Goal: Use online tool/utility: Utilize a website feature to perform a specific function

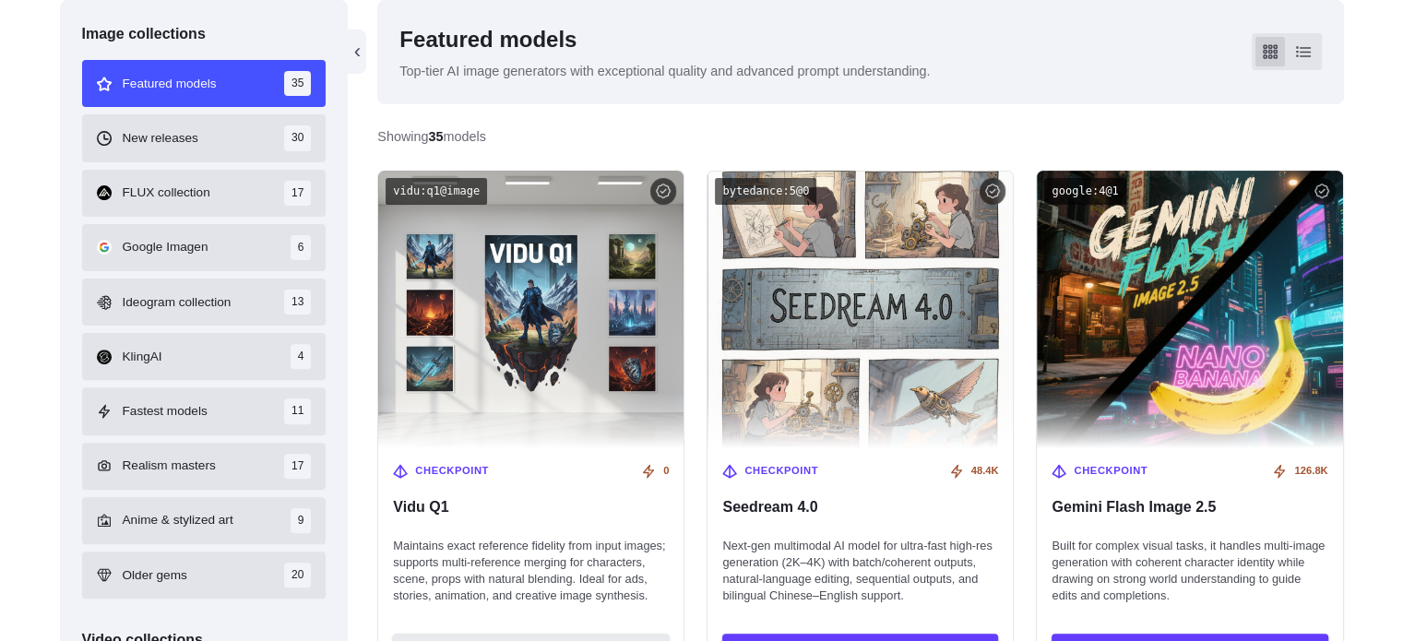
scroll to position [541, 0]
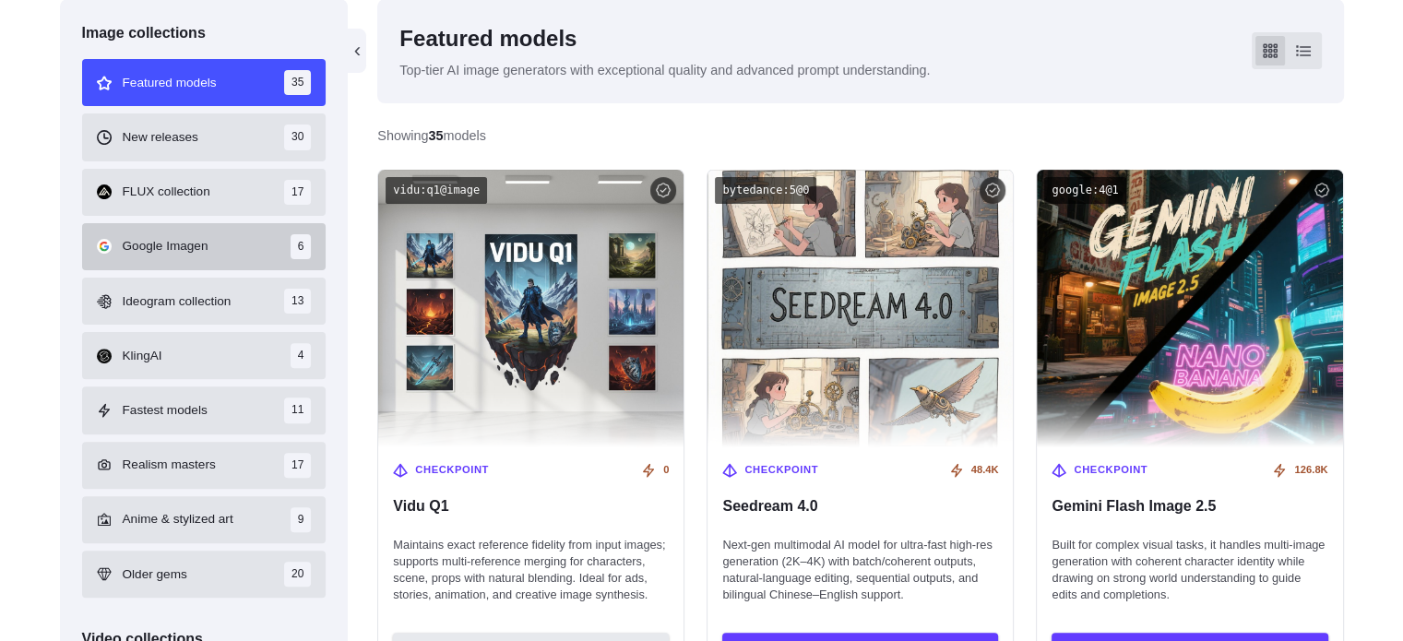
click at [197, 256] on span "Google Imagen" at bounding box center [166, 246] width 86 height 20
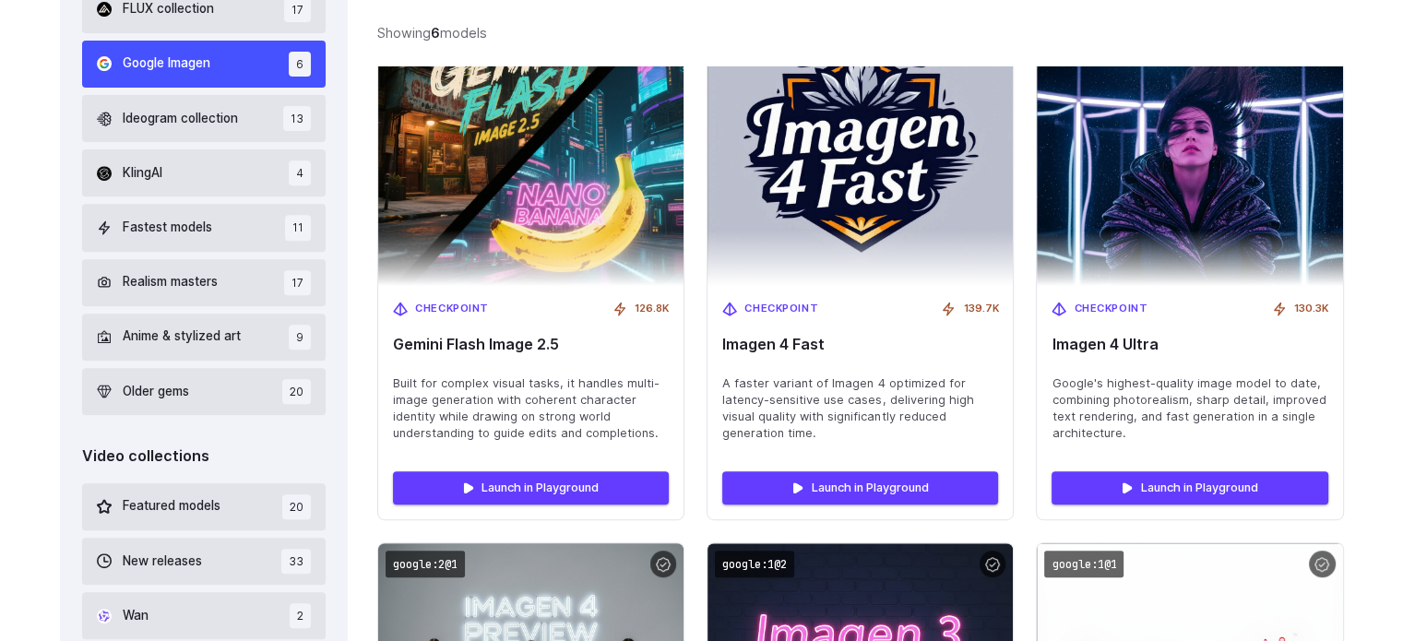
scroll to position [723, 0]
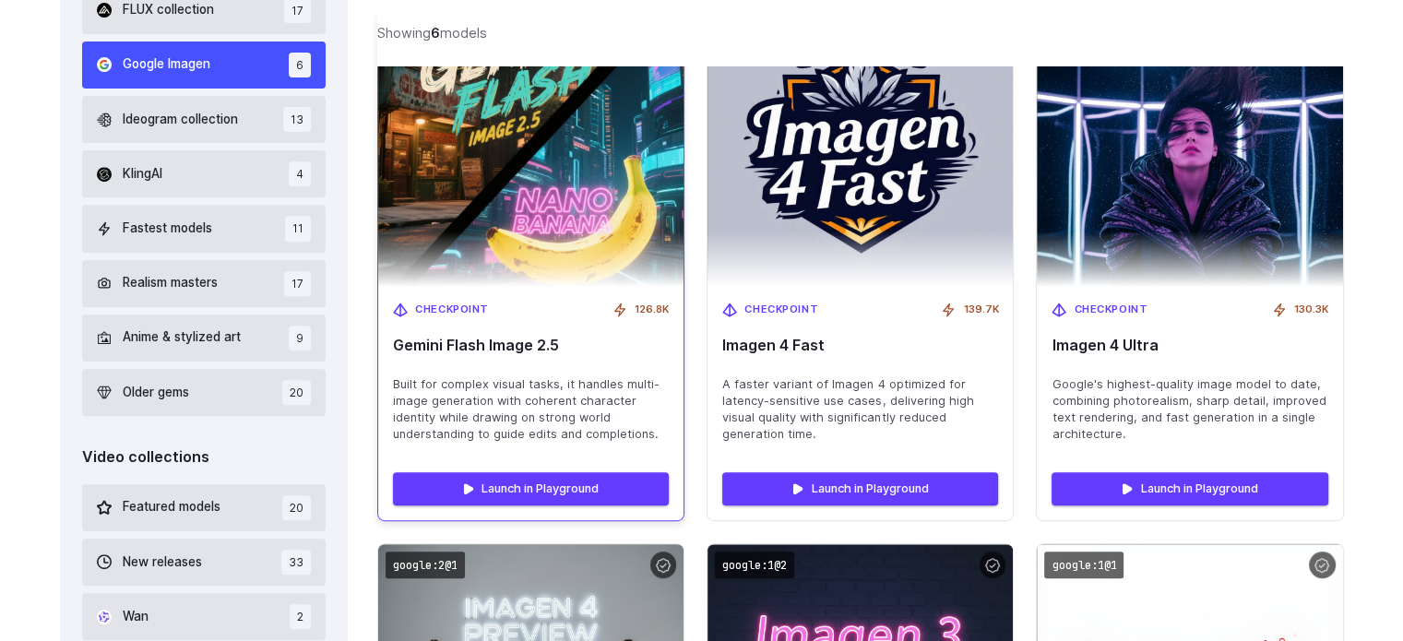
click at [457, 349] on span "Gemini Flash Image 2.5" at bounding box center [531, 346] width 276 height 18
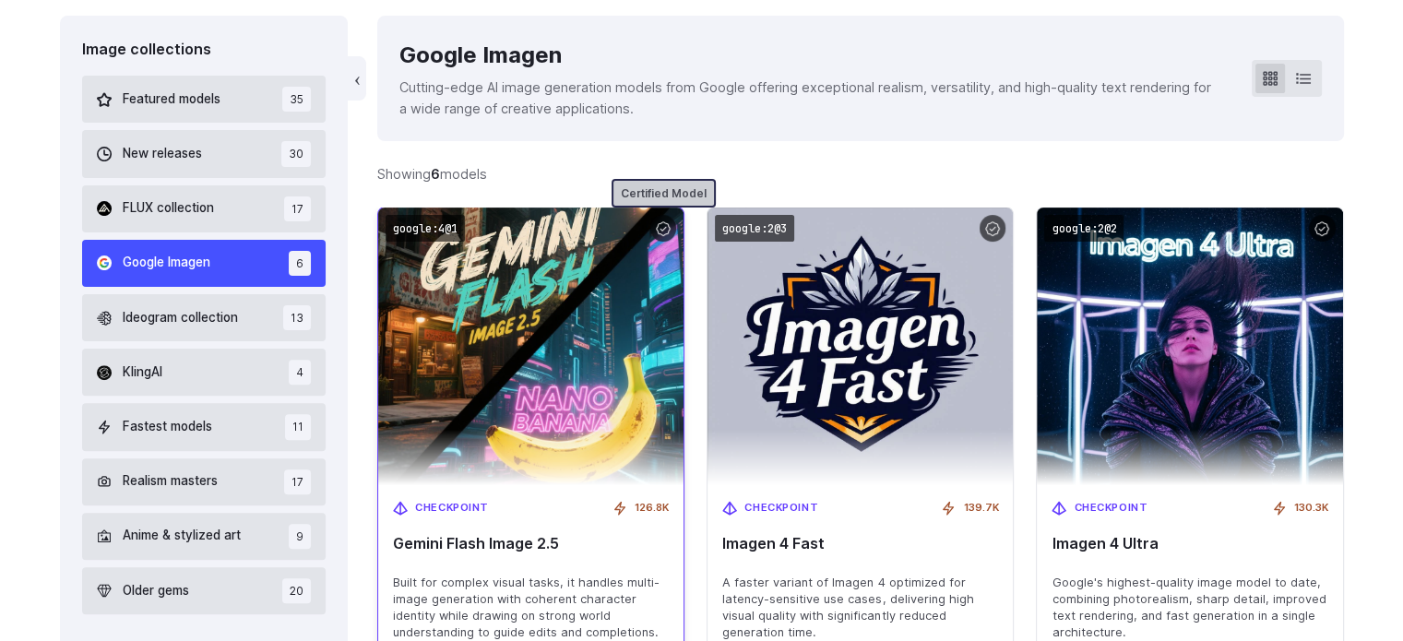
click at [664, 233] on div at bounding box center [663, 228] width 27 height 27
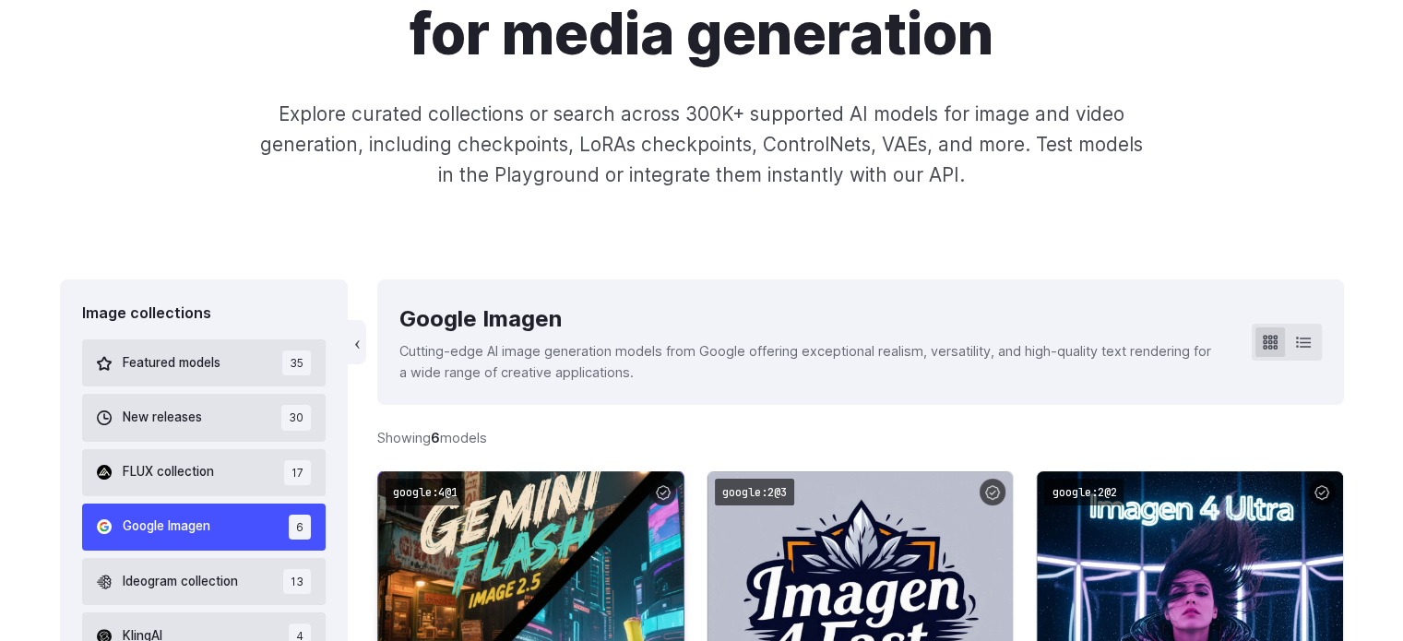
scroll to position [0, 0]
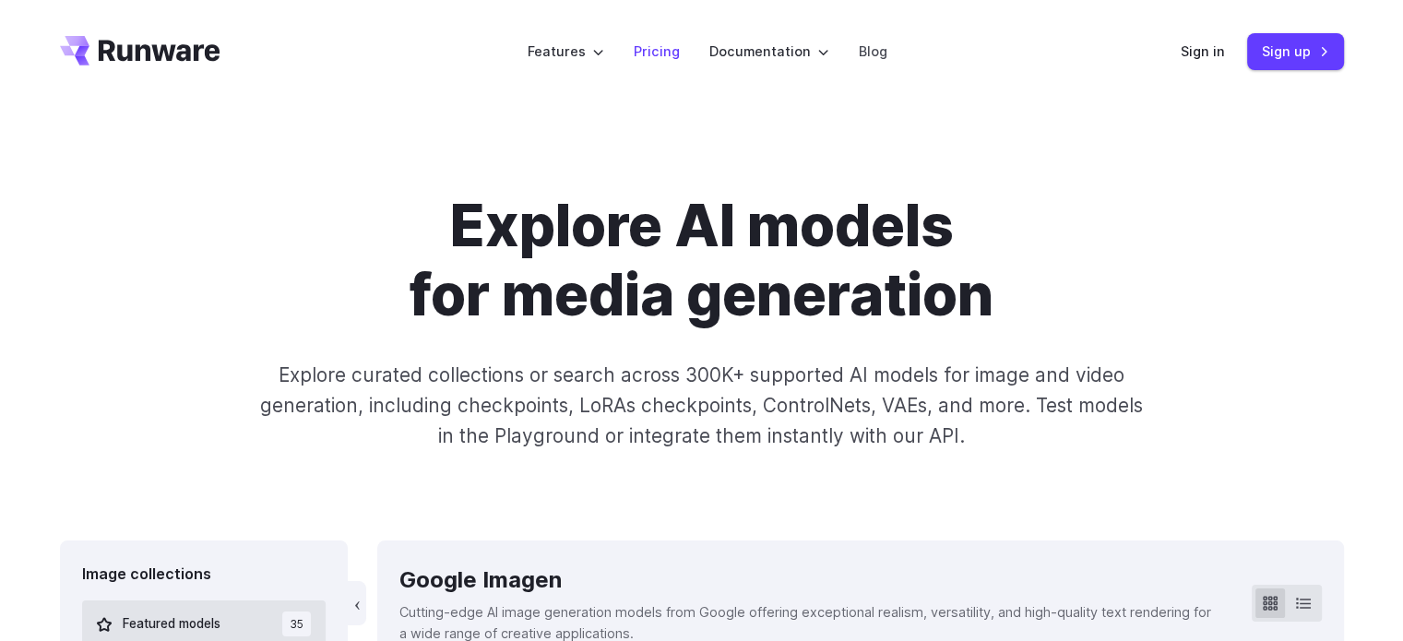
click at [664, 47] on link "Pricing" at bounding box center [657, 51] width 46 height 21
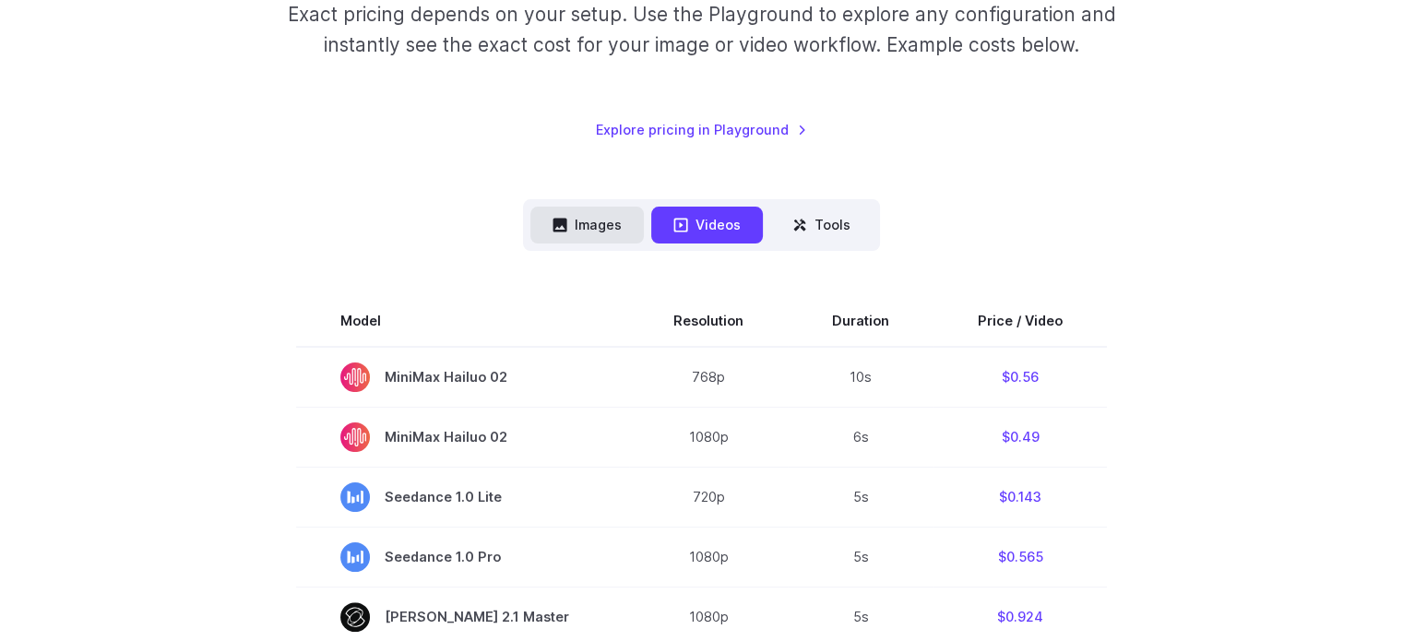
click at [612, 222] on button "Images" at bounding box center [586, 225] width 113 height 36
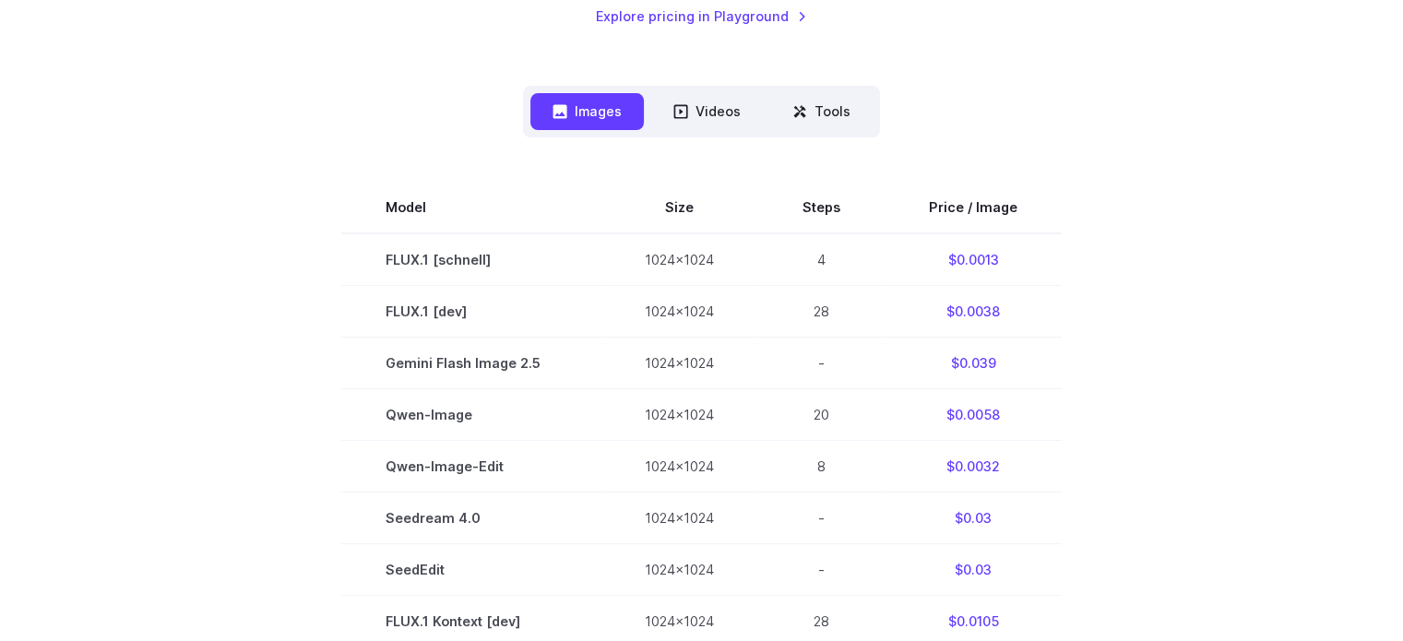
scroll to position [380, 0]
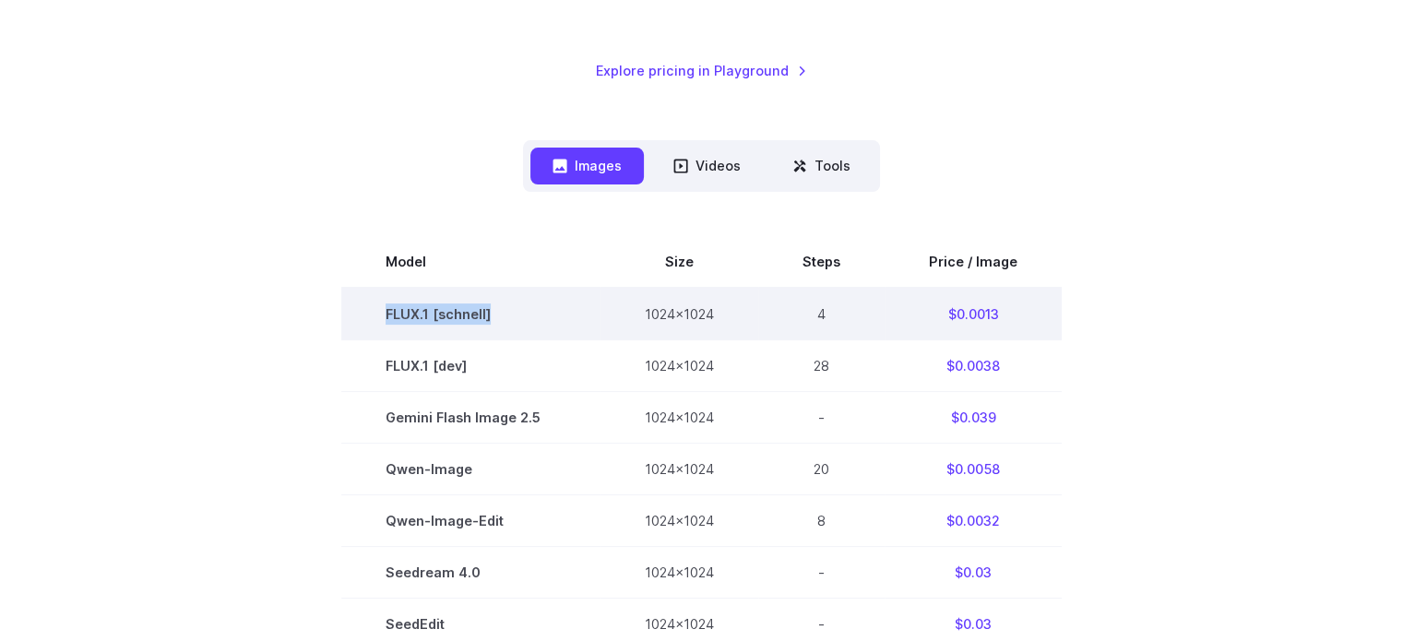
drag, startPoint x: 557, startPoint y: 309, endPoint x: 376, endPoint y: 305, distance: 180.8
click at [376, 305] on td "FLUX.1 [schnell]" at bounding box center [470, 314] width 259 height 53
copy td "FLUX.1 [schnell]"
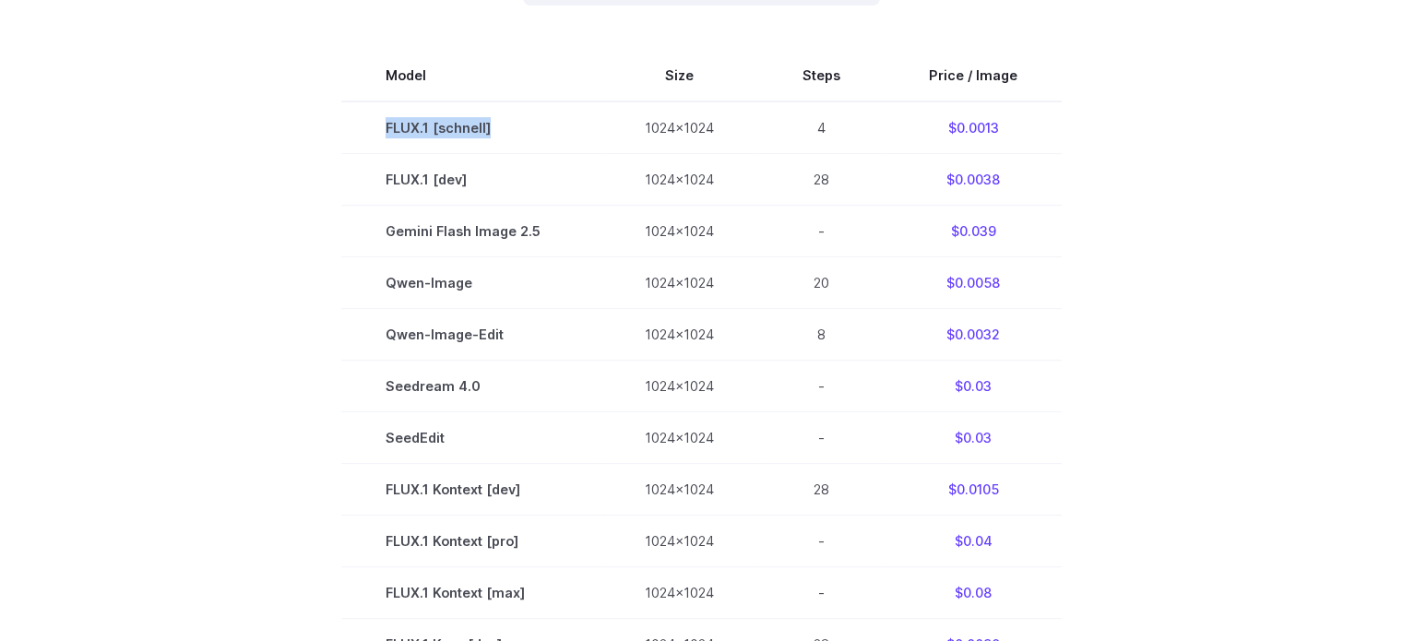
scroll to position [563, 0]
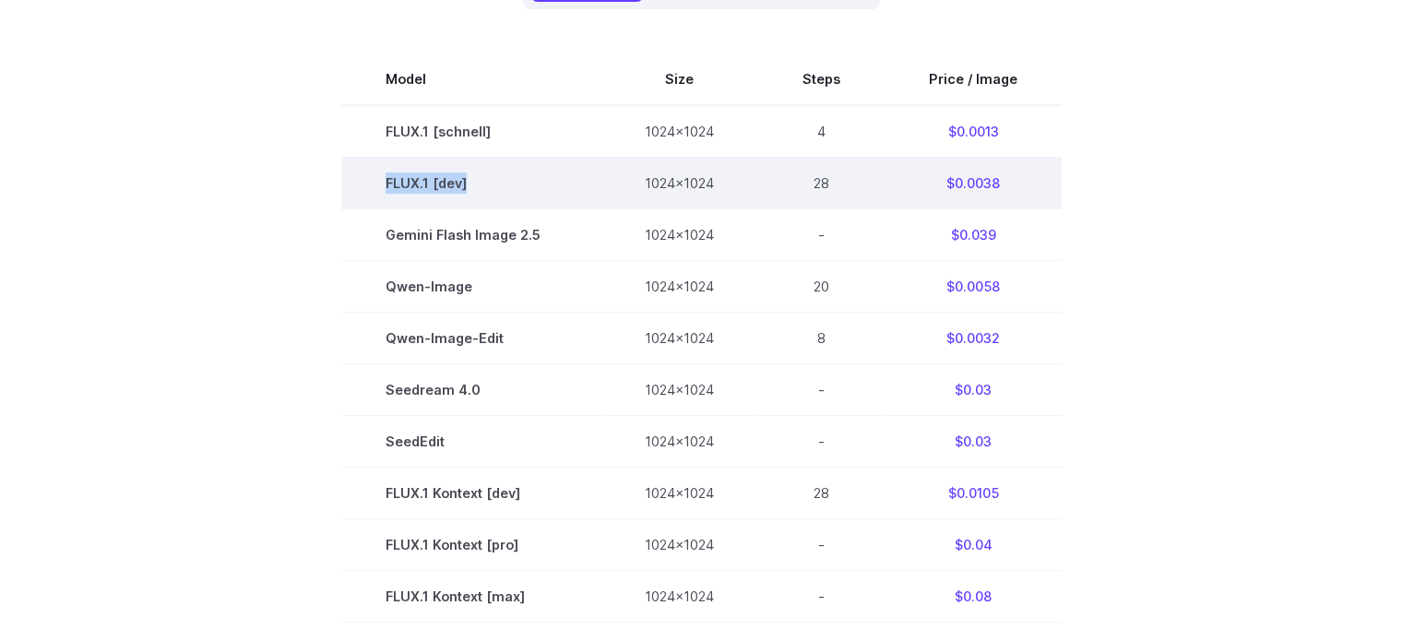
drag, startPoint x: 379, startPoint y: 175, endPoint x: 480, endPoint y: 182, distance: 101.6
click at [480, 182] on td "FLUX.1 [dev]" at bounding box center [470, 183] width 259 height 52
copy td "FLUX.1 [dev]"
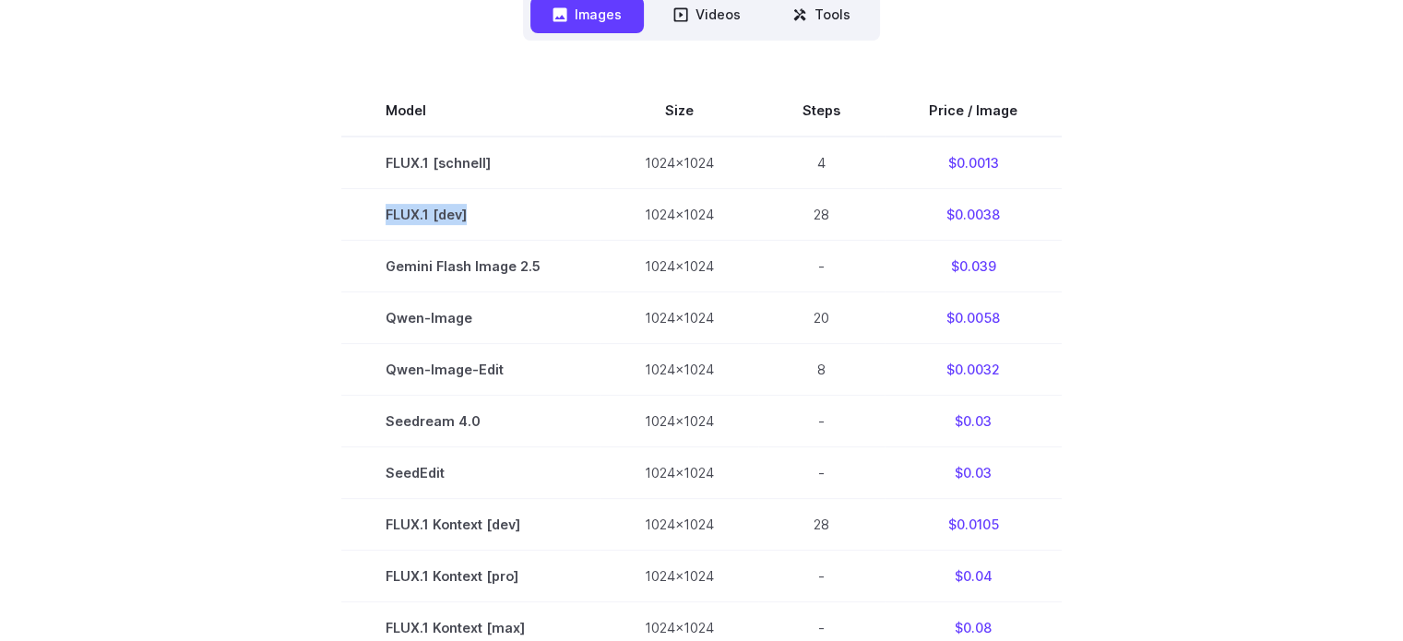
scroll to position [533, 0]
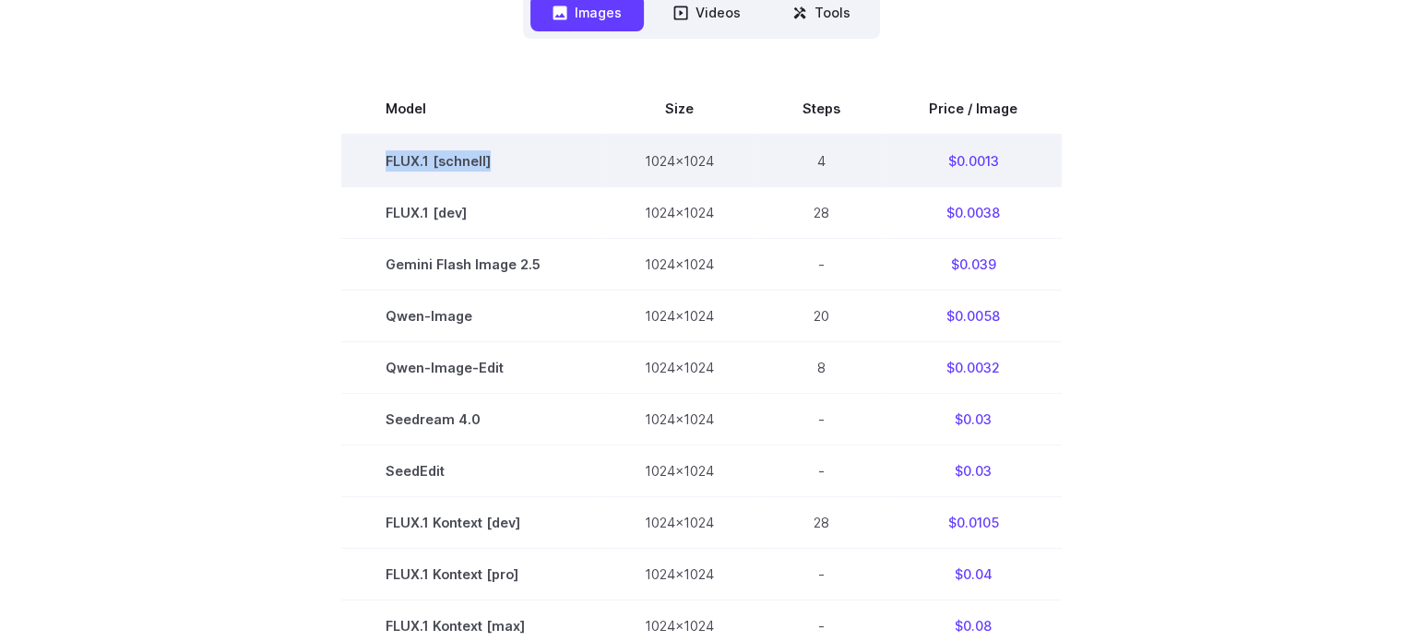
copy td "FLUX.1 [schnell]"
drag, startPoint x: 367, startPoint y: 160, endPoint x: 506, endPoint y: 157, distance: 139.3
click at [506, 157] on td "FLUX.1 [schnell]" at bounding box center [470, 161] width 259 height 53
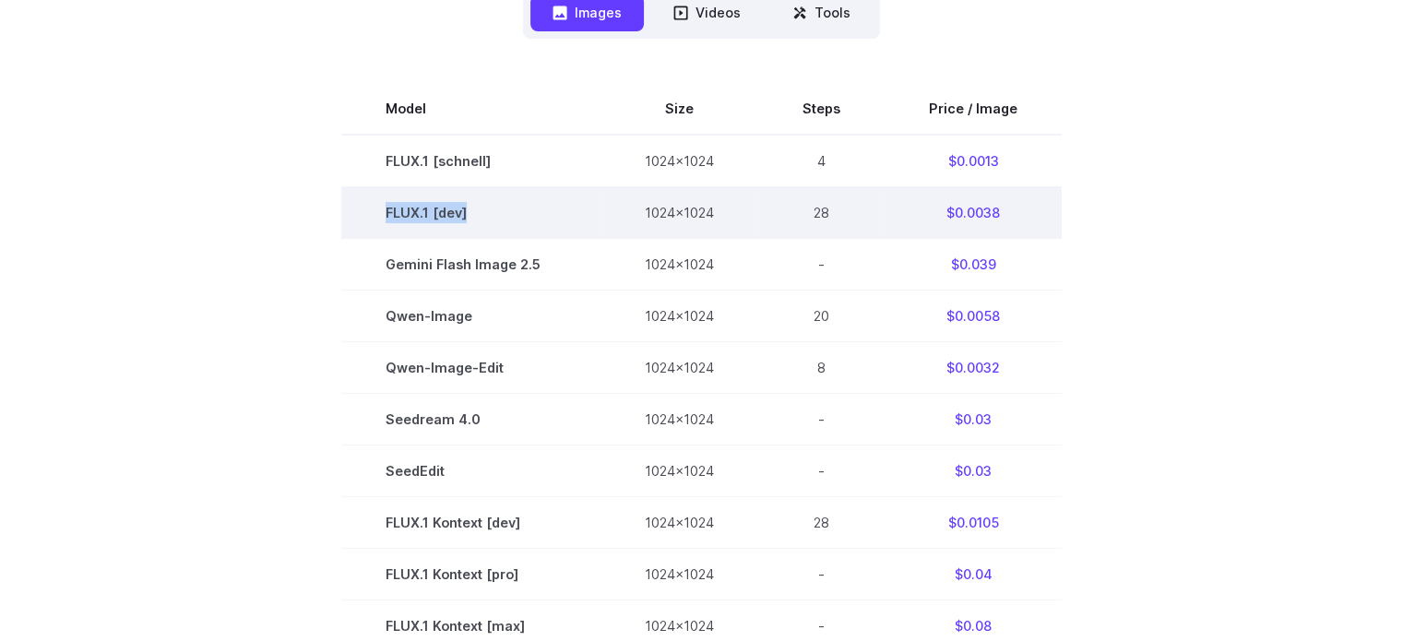
drag, startPoint x: 376, startPoint y: 214, endPoint x: 495, endPoint y: 210, distance: 119.0
click at [495, 210] on td "FLUX.1 [dev]" at bounding box center [470, 212] width 259 height 52
copy td "FLUX.1 [dev]"
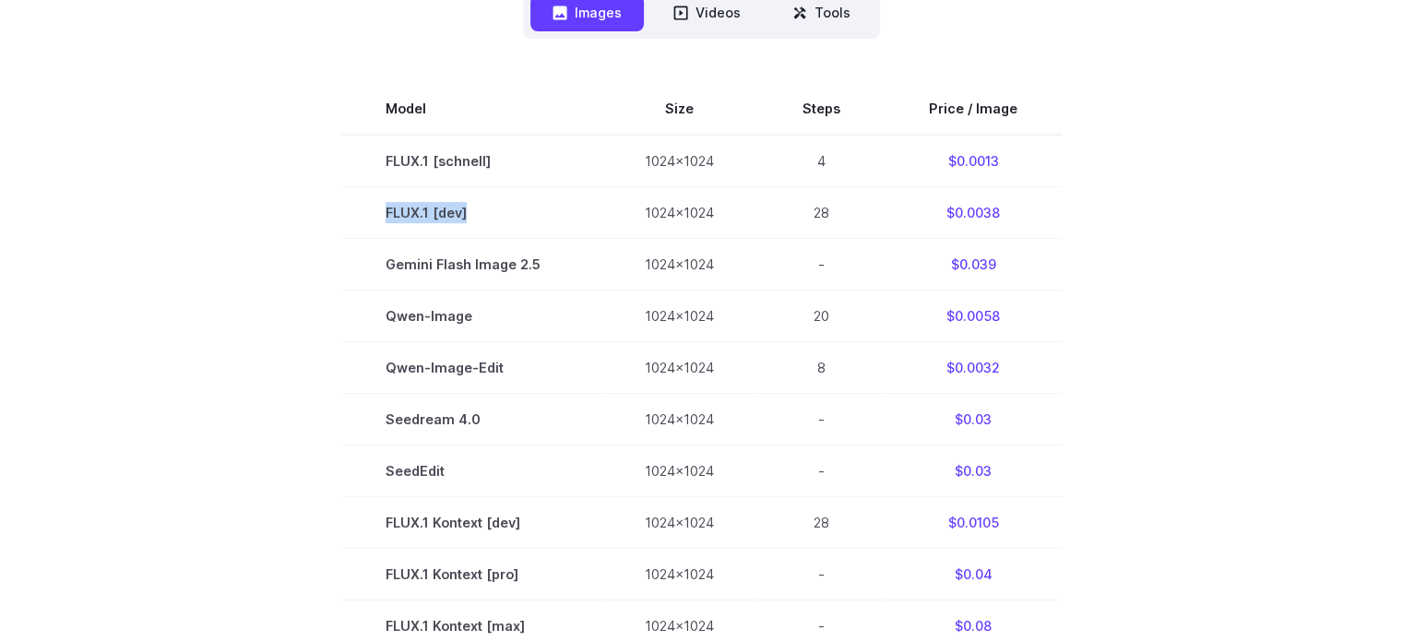
copy td "FLUX.1 [dev]"
click at [1243, 276] on section "Model Size Steps Price / Image FLUX.1 [schnell] 1024x1024 4 $0.0013 FLUX.1 [dev…" at bounding box center [702, 625] width 1284 height 1085
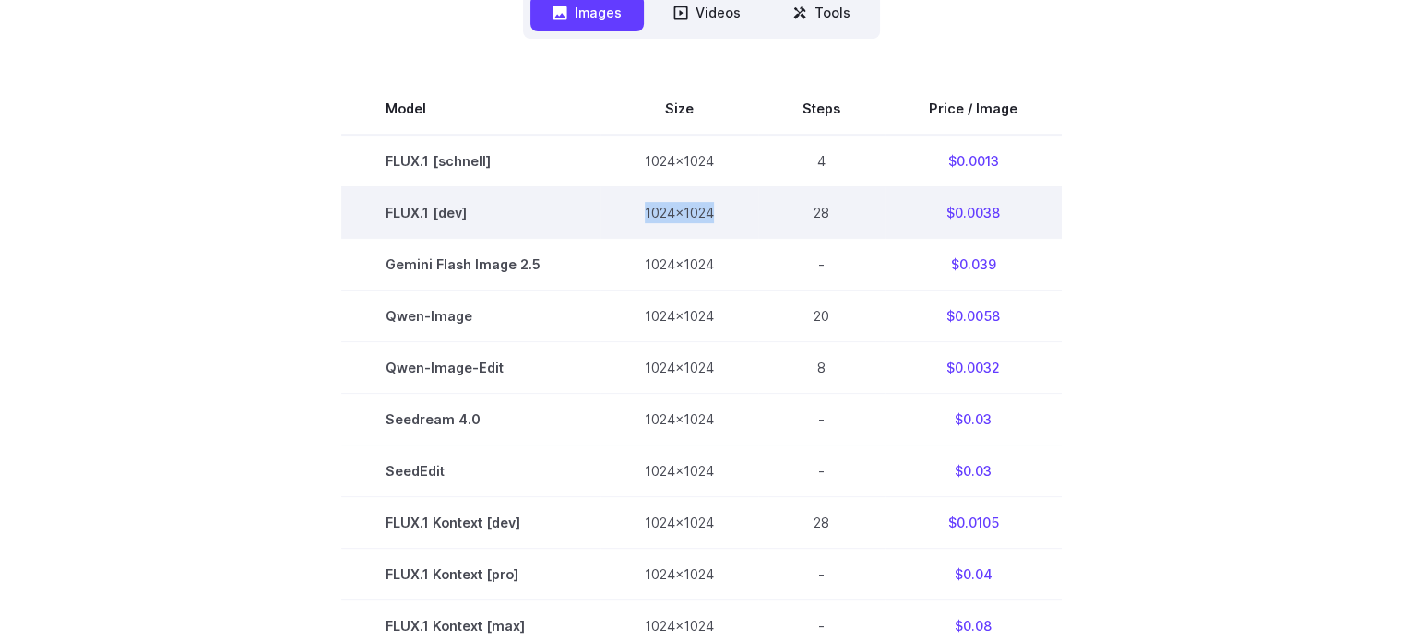
drag, startPoint x: 645, startPoint y: 209, endPoint x: 729, endPoint y: 217, distance: 85.2
click at [729, 217] on td "1024x1024" at bounding box center [679, 212] width 158 height 52
copy td "1024x1024"
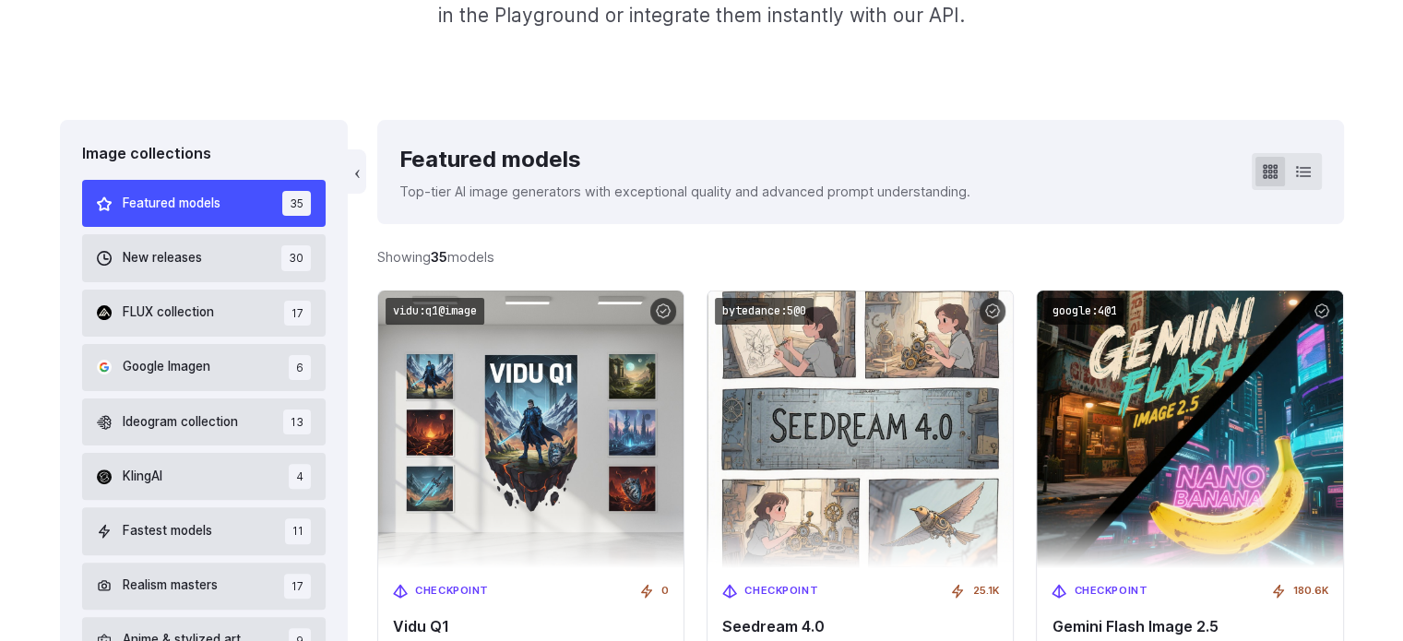
scroll to position [476, 0]
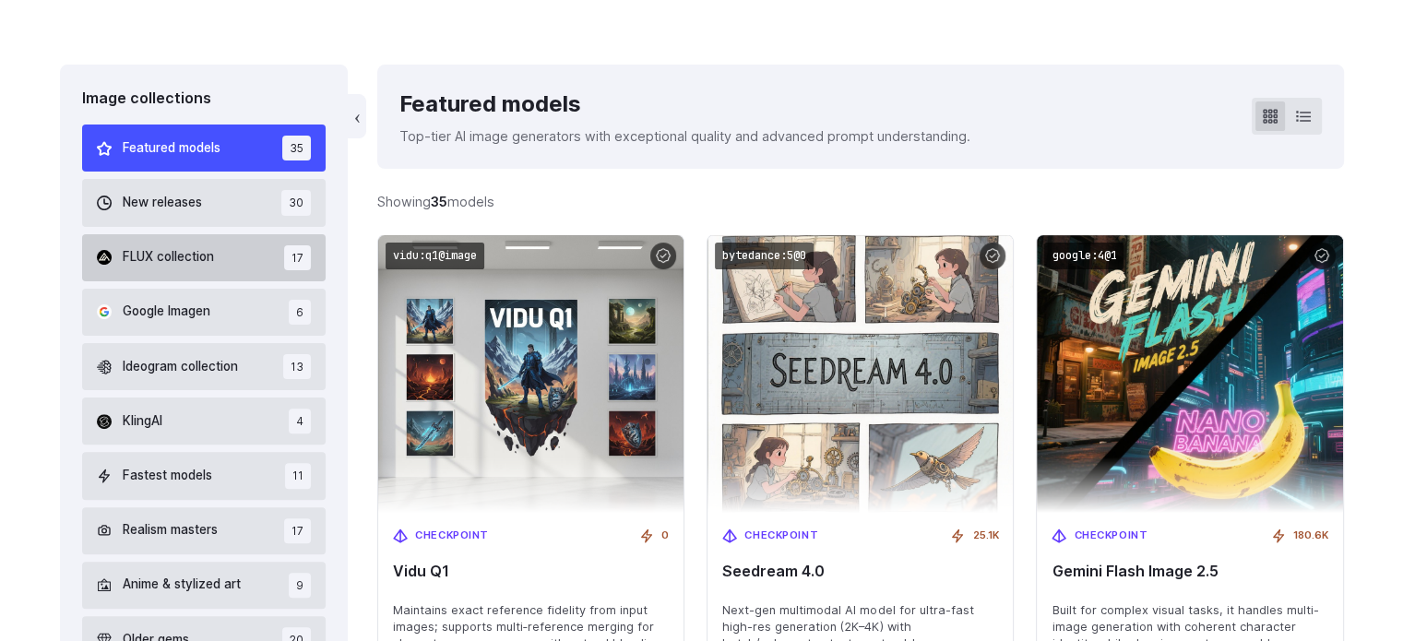
click at [146, 256] on span "FLUX collection" at bounding box center [168, 257] width 91 height 20
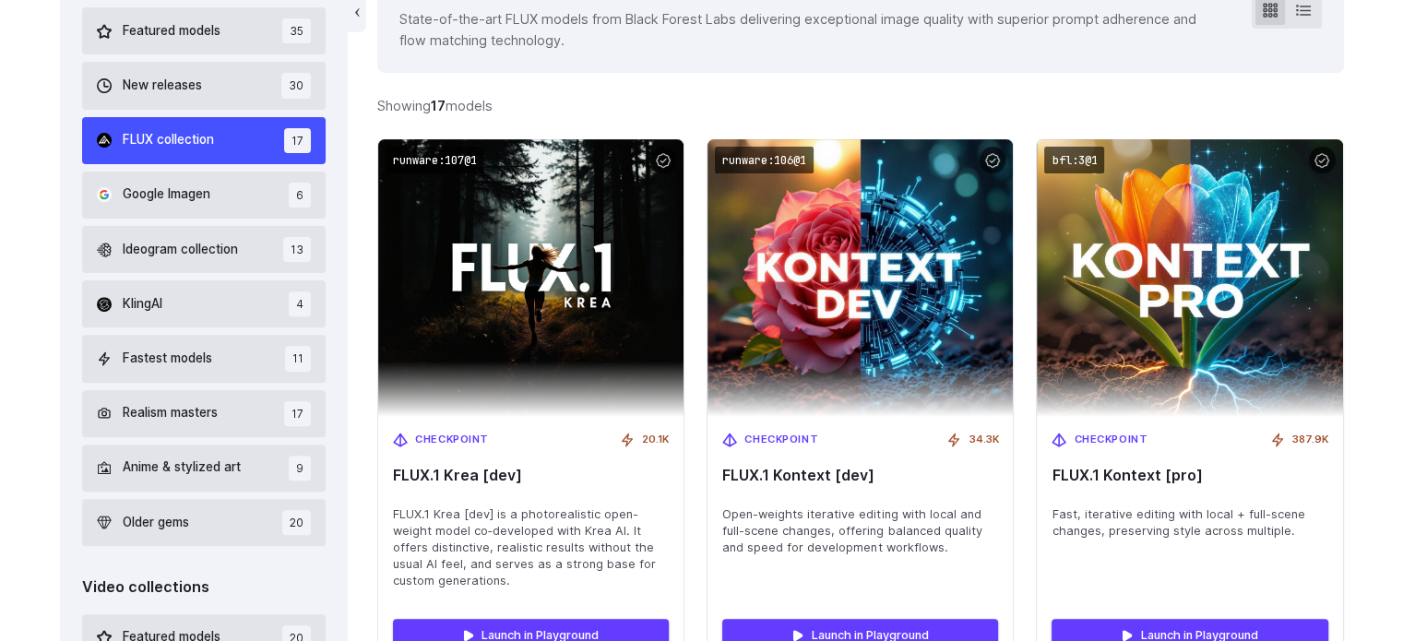
scroll to position [587, 0]
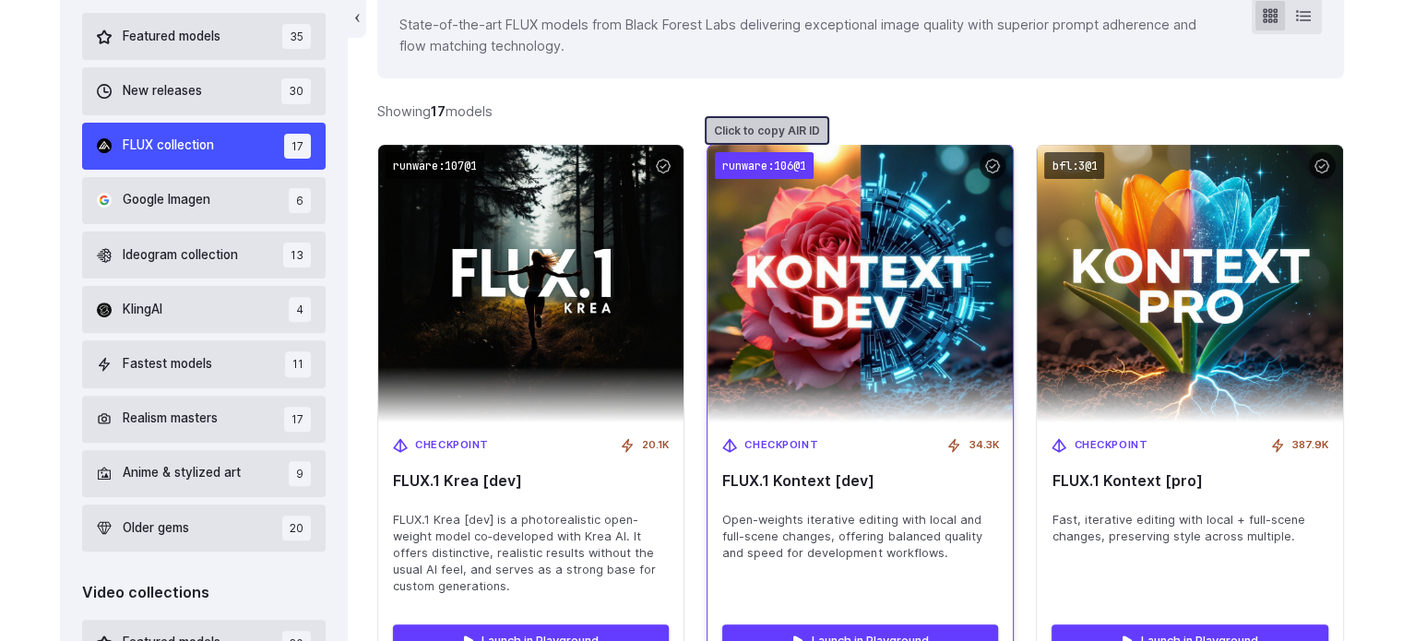
click at [775, 166] on code "runware:106@1" at bounding box center [764, 165] width 99 height 27
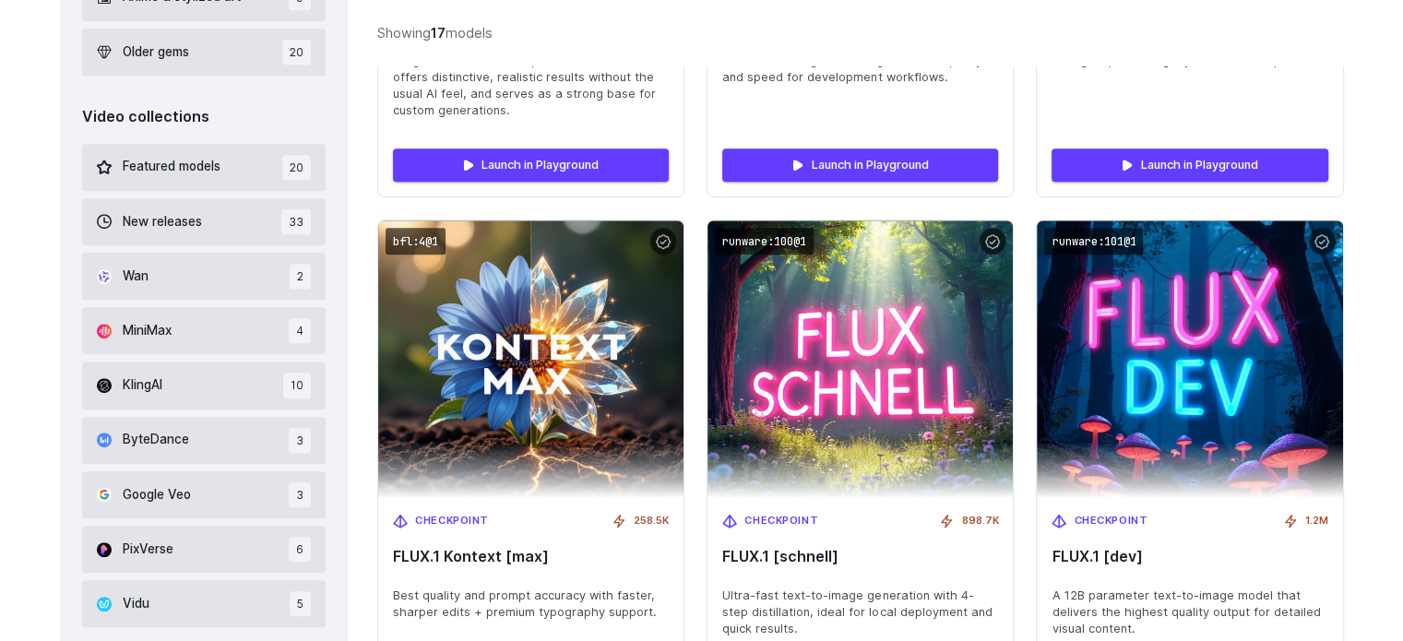
scroll to position [1062, 0]
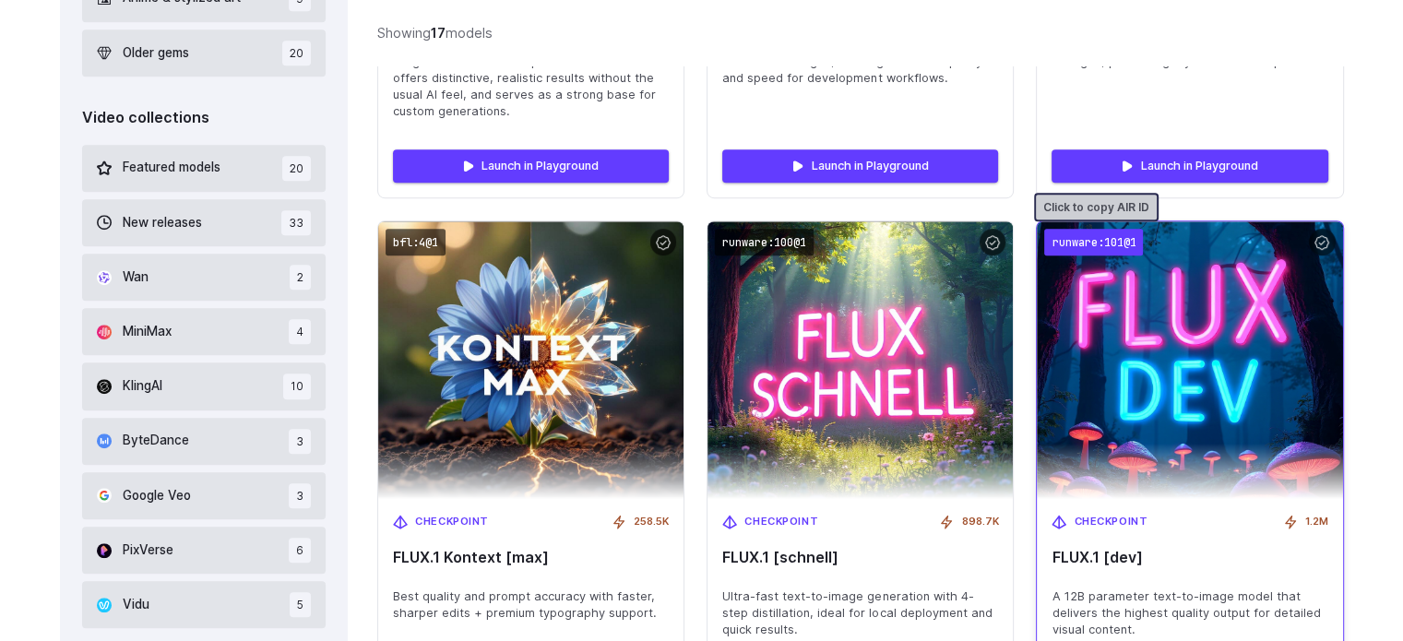
click at [1116, 238] on code "runware:101@1" at bounding box center [1093, 242] width 99 height 27
drag, startPoint x: 1051, startPoint y: 553, endPoint x: 1144, endPoint y: 558, distance: 93.2
click at [1144, 558] on span "FLUX.1 [dev]" at bounding box center [1189, 558] width 276 height 18
copy span "FLUX.1 [dev]"
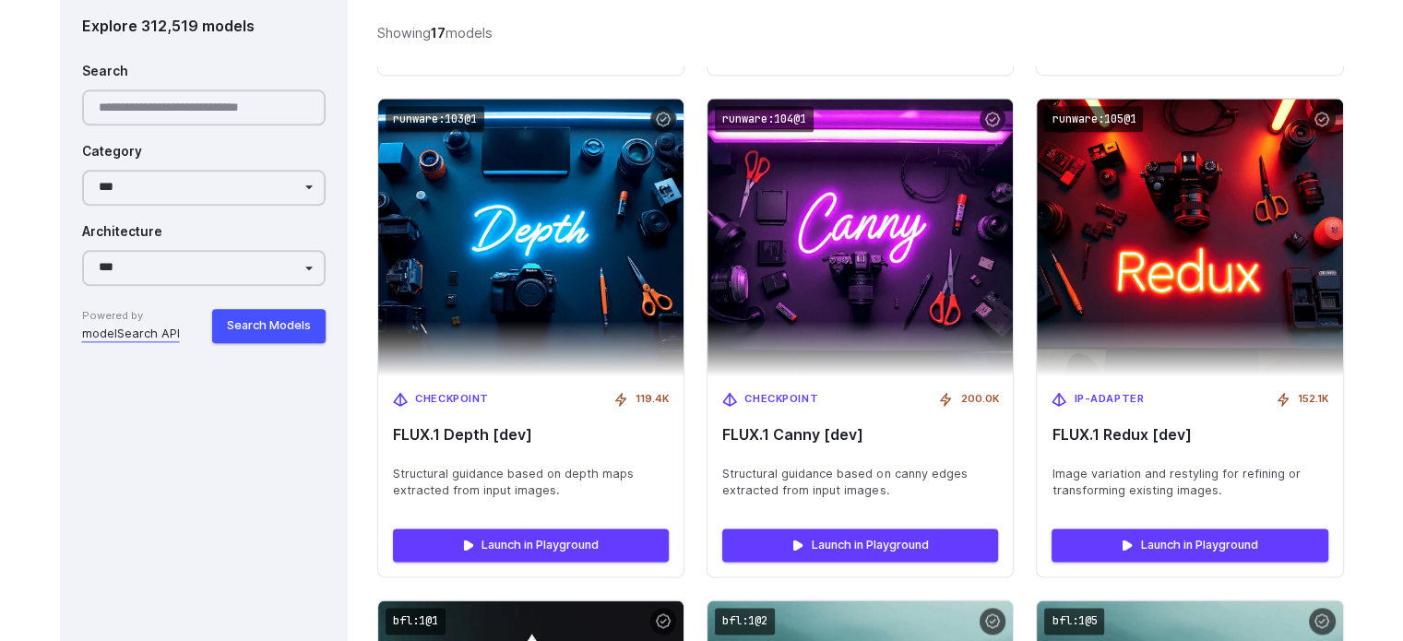
scroll to position [2223, 0]
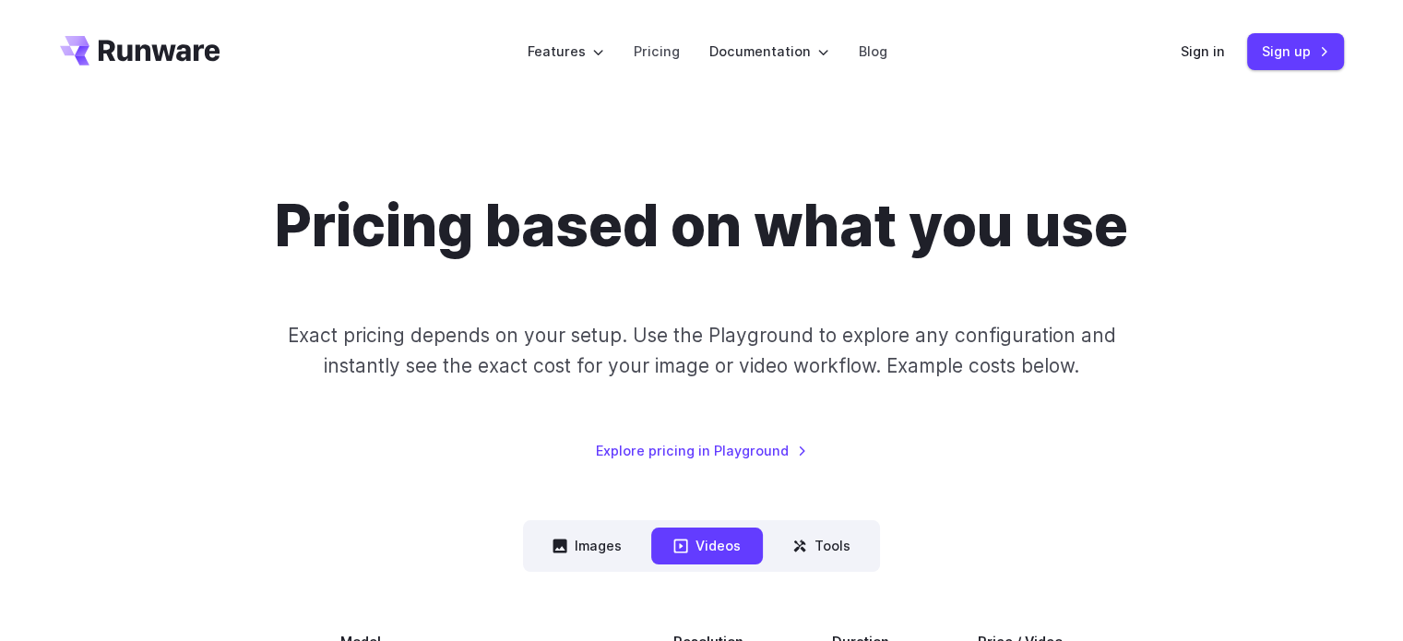
scroll to position [243, 0]
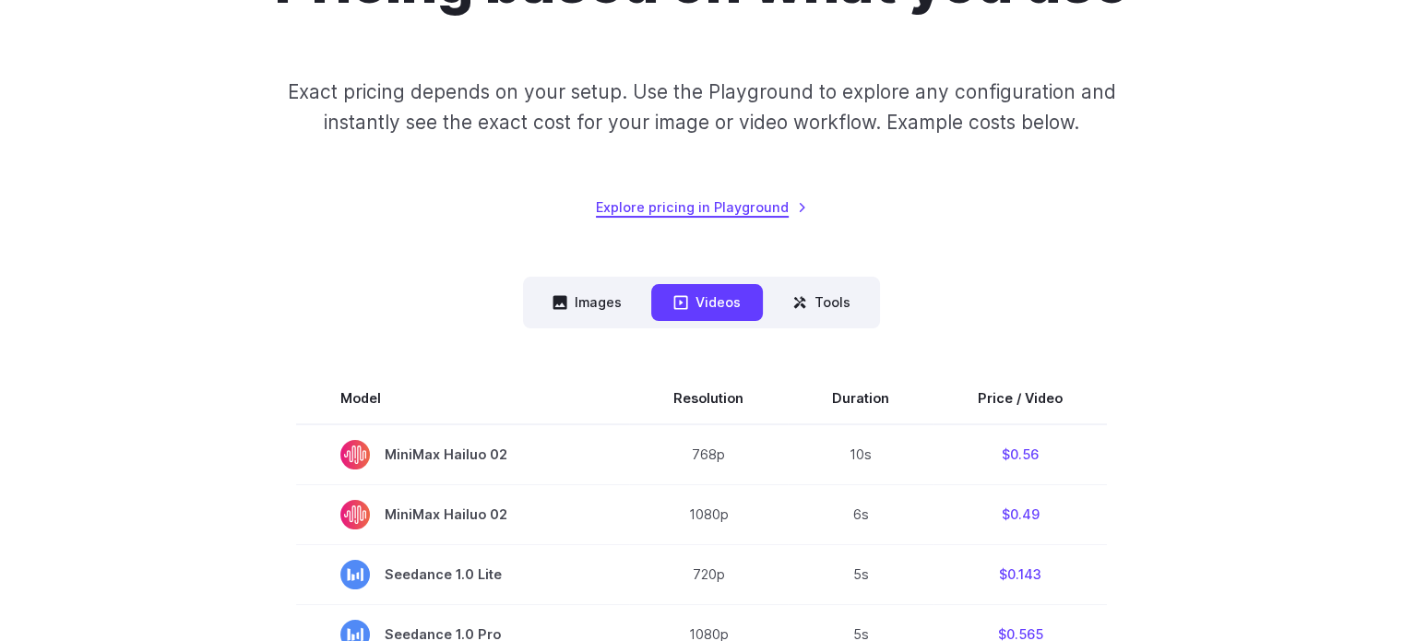
click at [668, 213] on link "Explore pricing in Playground" at bounding box center [701, 206] width 211 height 21
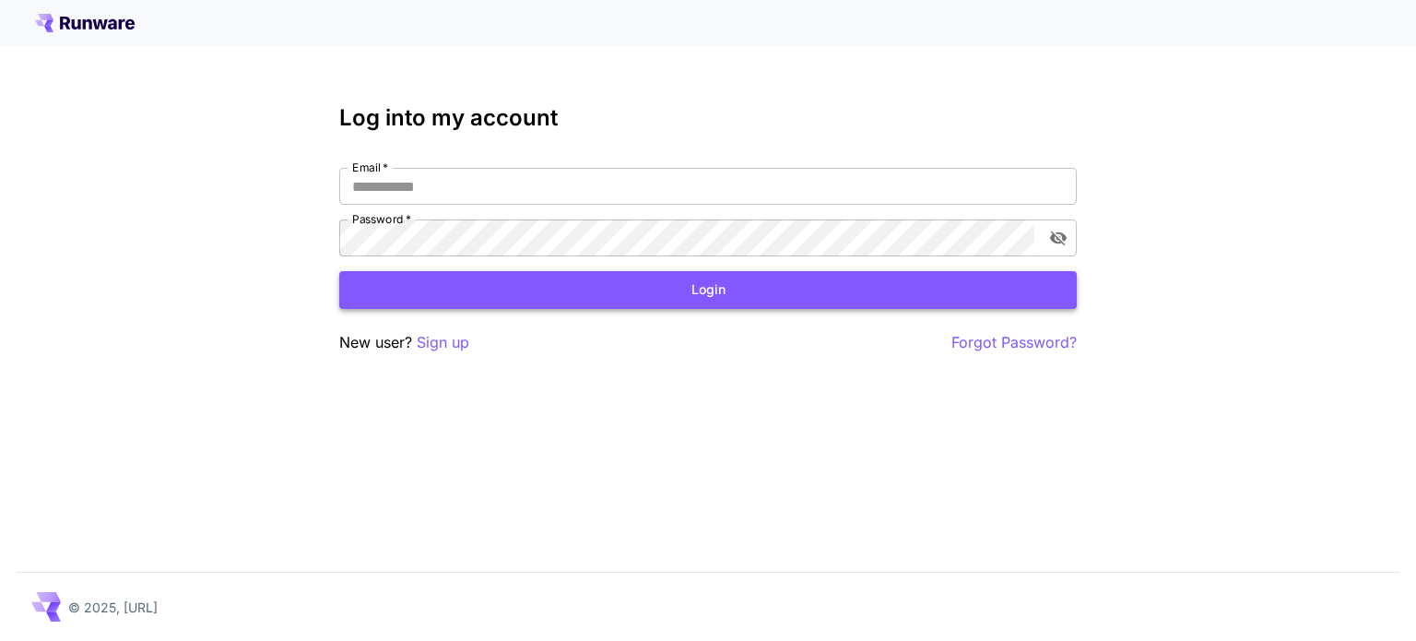
type input "**********"
click at [527, 276] on button "Login" at bounding box center [708, 290] width 738 height 38
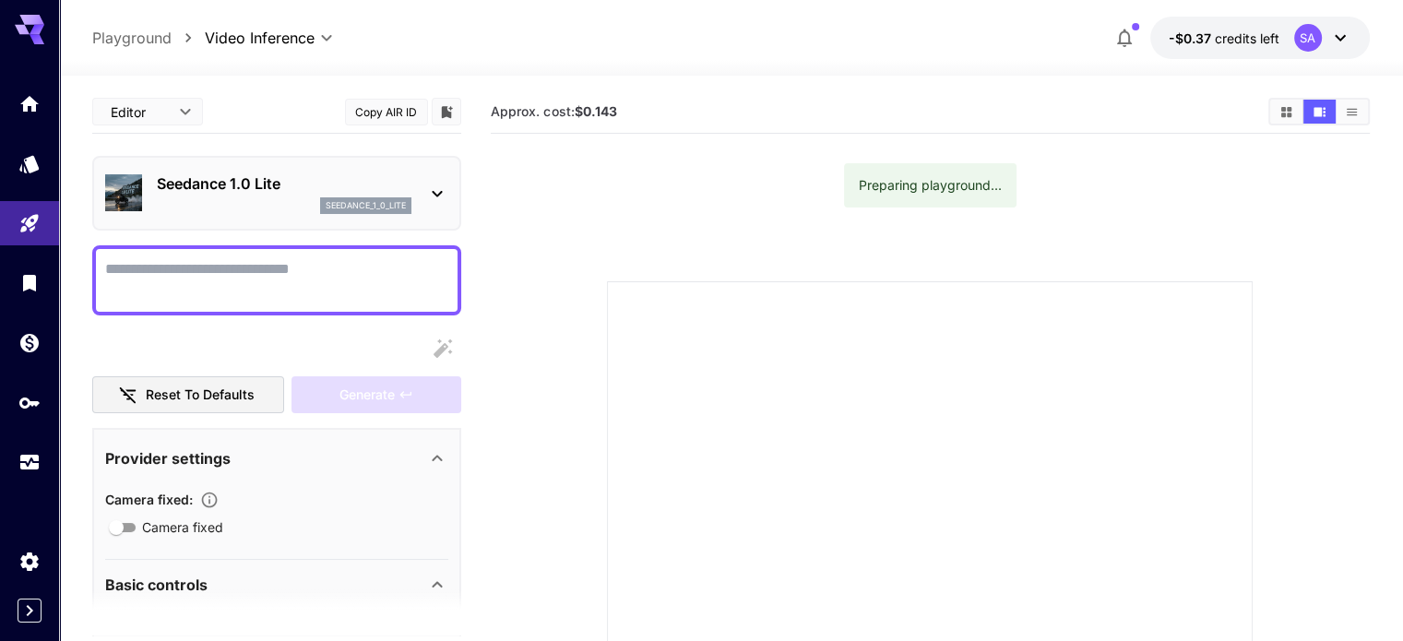
click at [154, 192] on div "Seedance 1.0 Lite seedance_1_0_lite" at bounding box center [276, 193] width 343 height 56
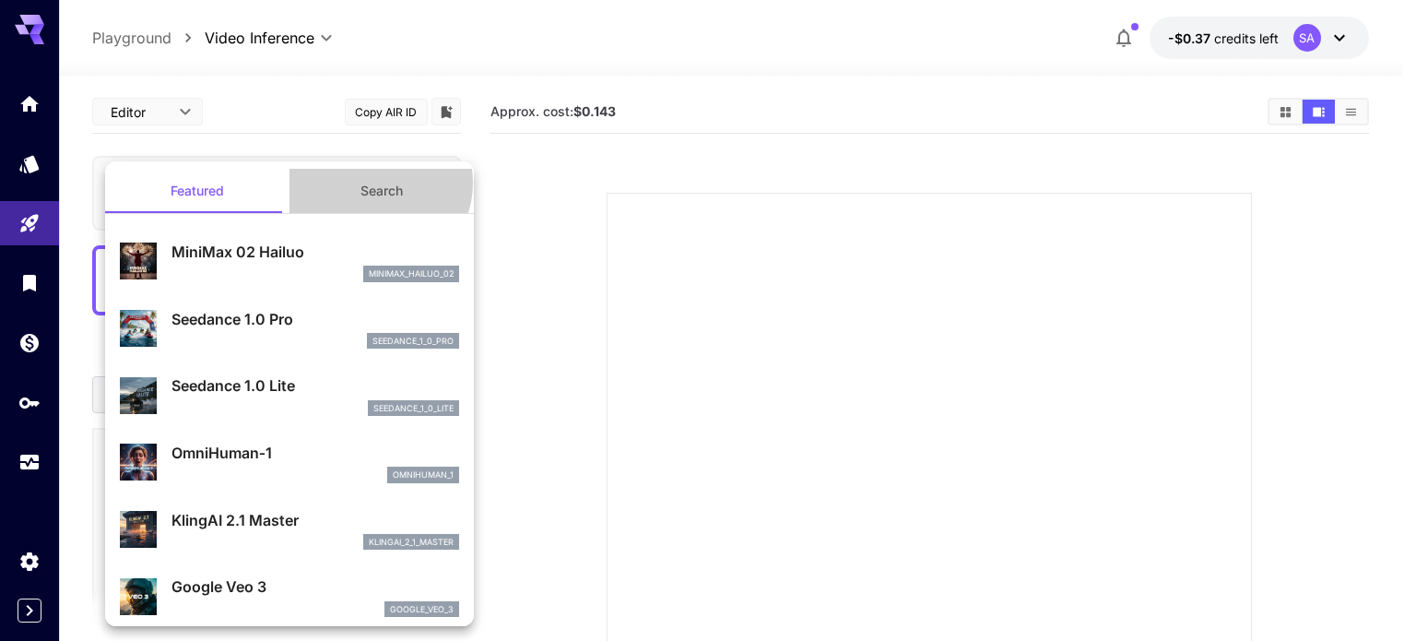
click at [368, 183] on button "Search" at bounding box center [382, 191] width 184 height 44
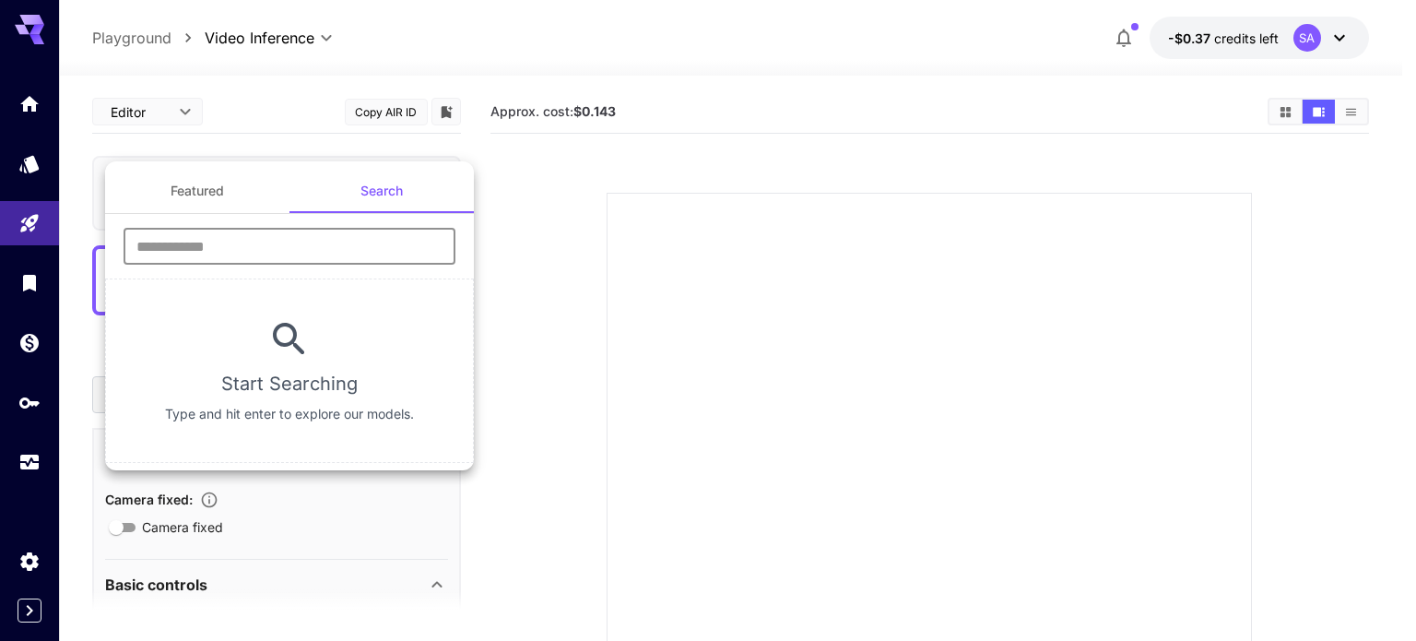
click at [243, 235] on input "text" at bounding box center [290, 246] width 332 height 37
paste input "**********"
type input "****"
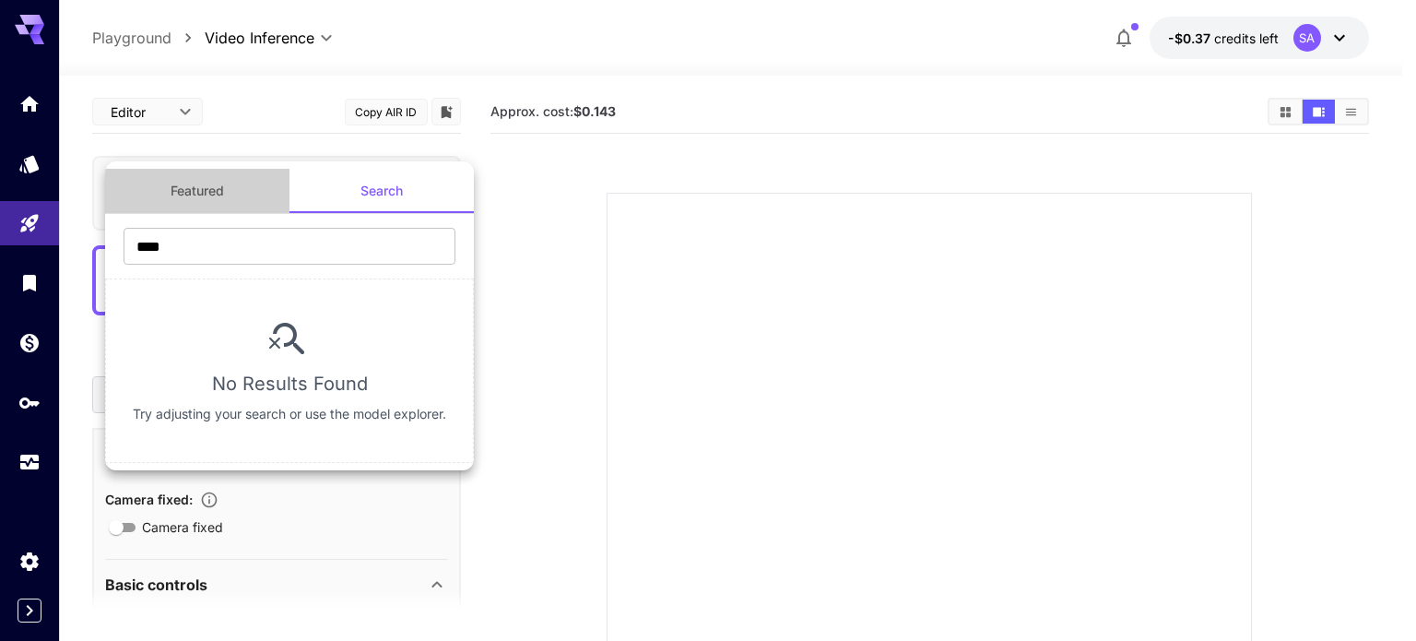
click at [221, 184] on button "Featured" at bounding box center [197, 191] width 184 height 44
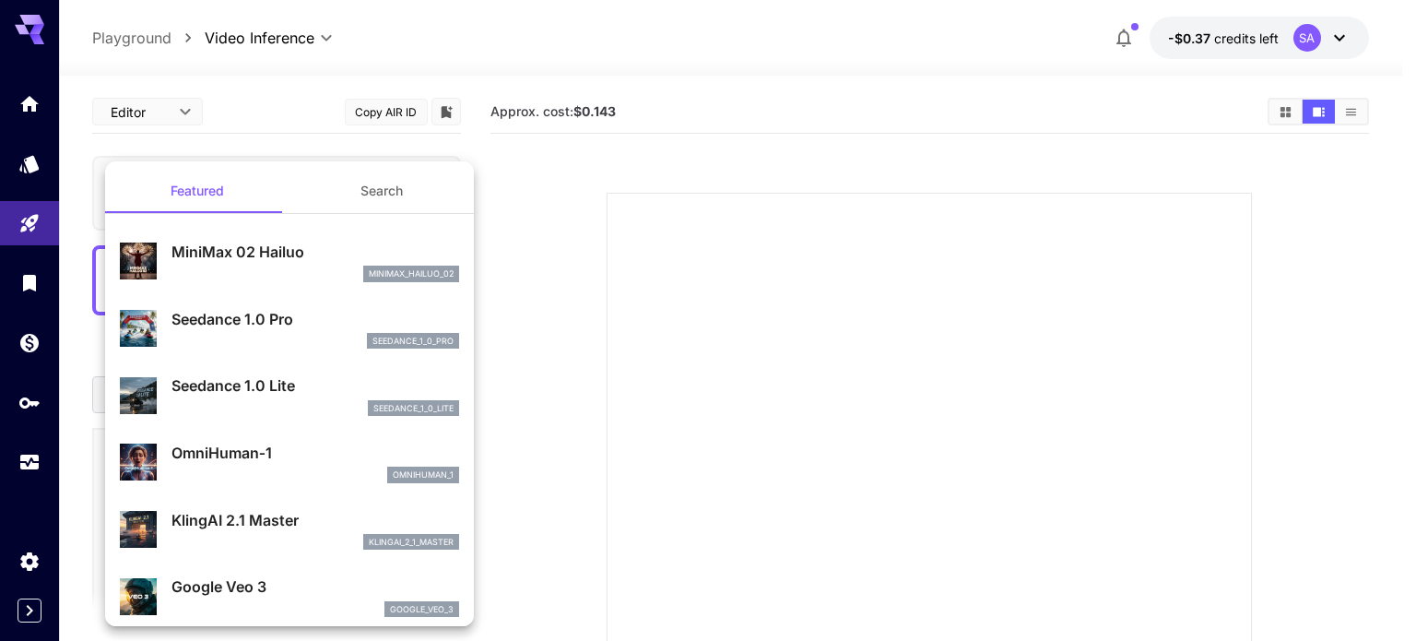
click at [666, 312] on div at bounding box center [708, 320] width 1416 height 641
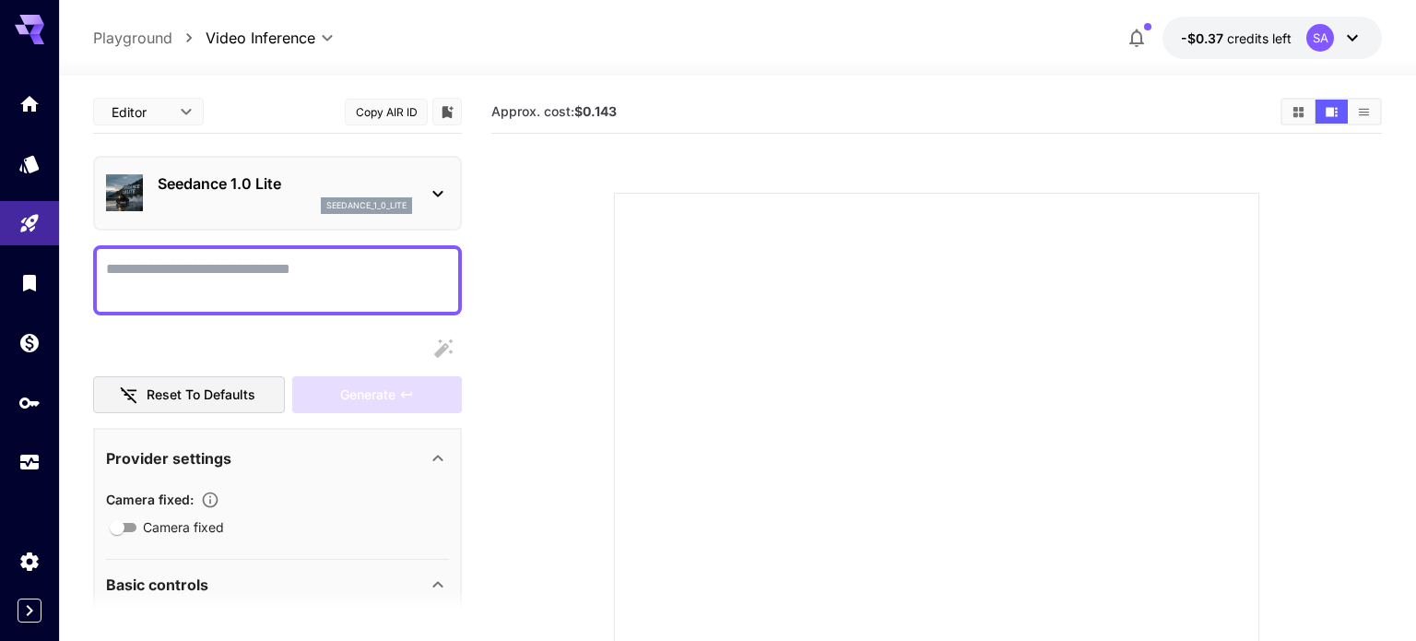
click at [180, 111] on body "**********" at bounding box center [708, 447] width 1416 height 894
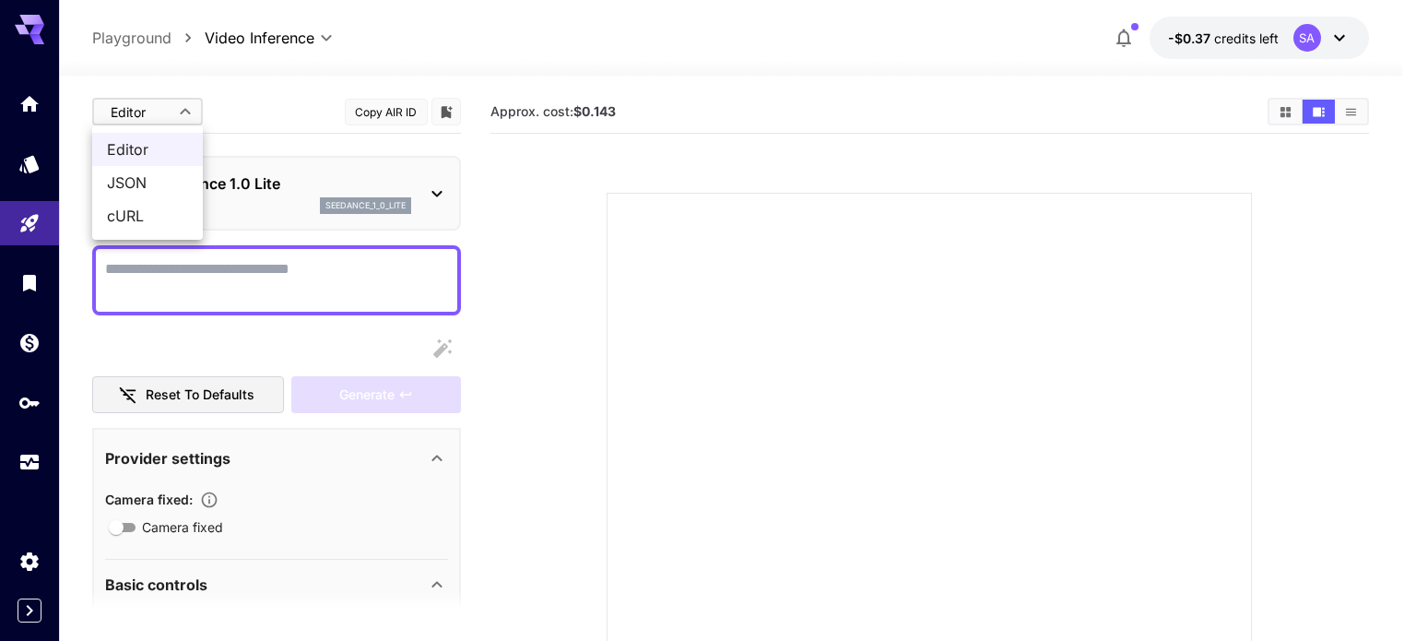
click at [676, 330] on div at bounding box center [708, 320] width 1416 height 641
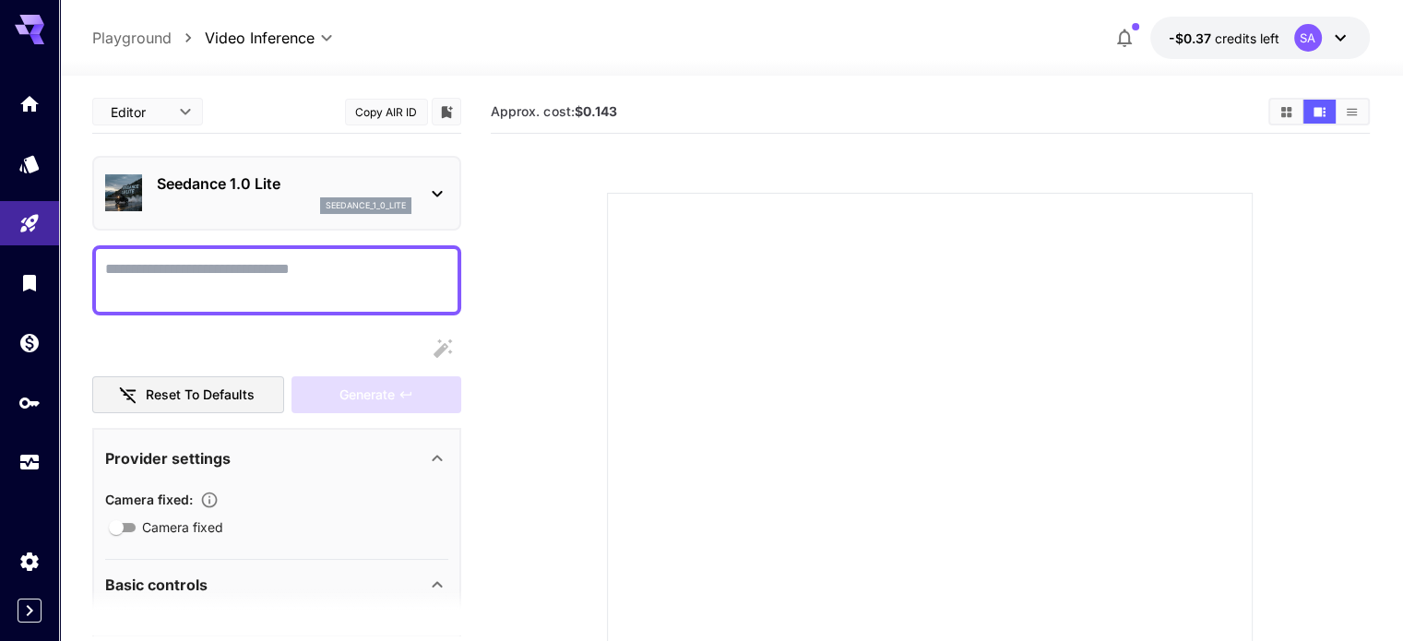
click at [681, 329] on div at bounding box center [929, 515] width 645 height 645
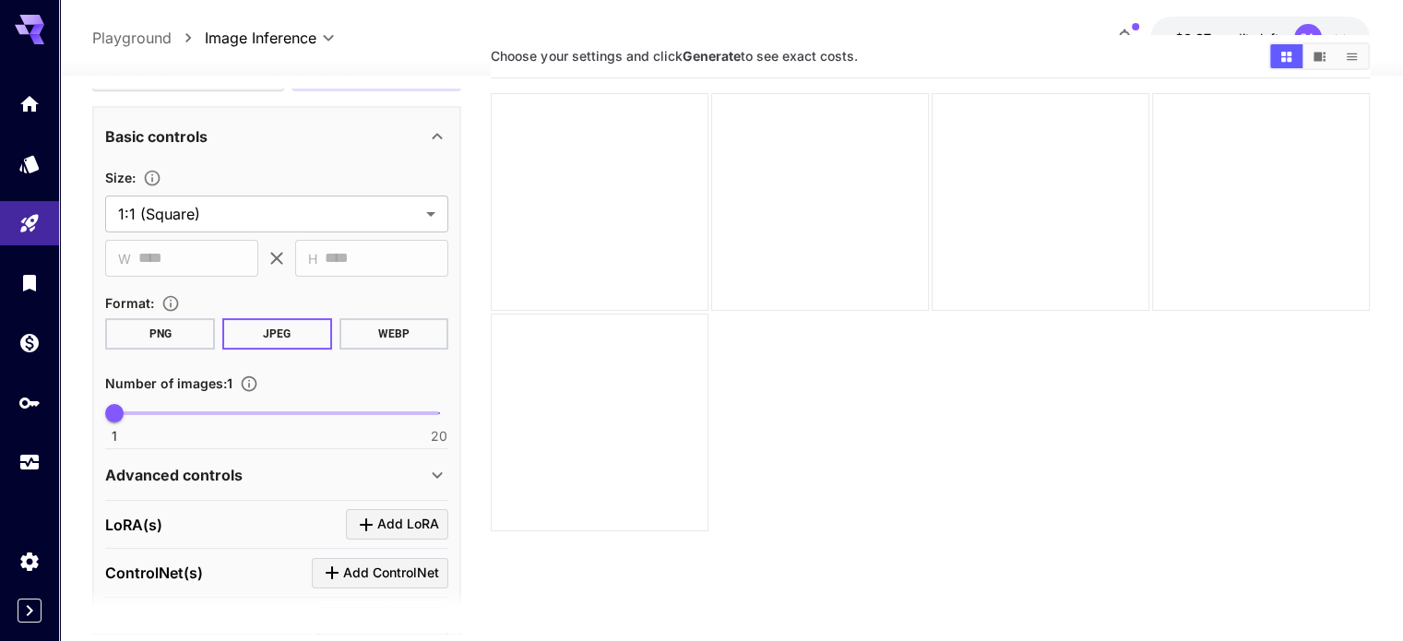
scroll to position [321, 0]
drag, startPoint x: 622, startPoint y: 361, endPoint x: 572, endPoint y: 323, distance: 63.1
click at [572, 323] on section "Choose your settings and click Generate to see exact costs." at bounding box center [930, 355] width 878 height 641
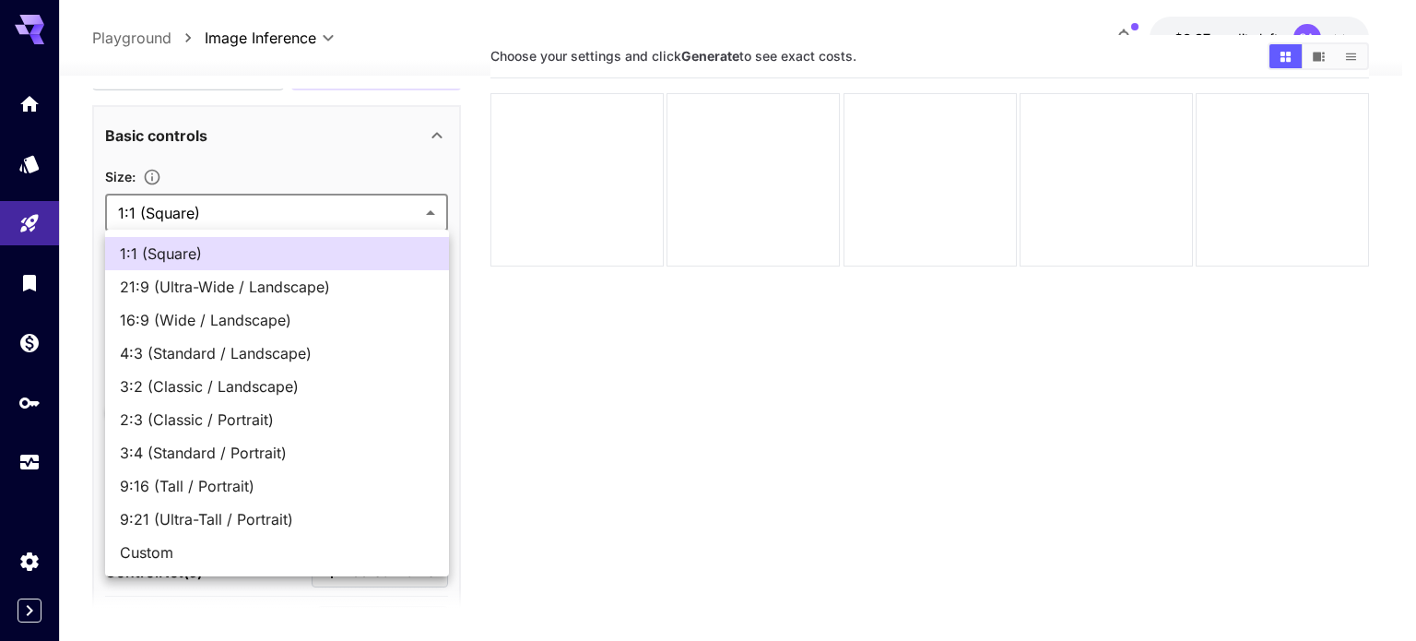
click at [175, 220] on body "**********" at bounding box center [708, 338] width 1416 height 787
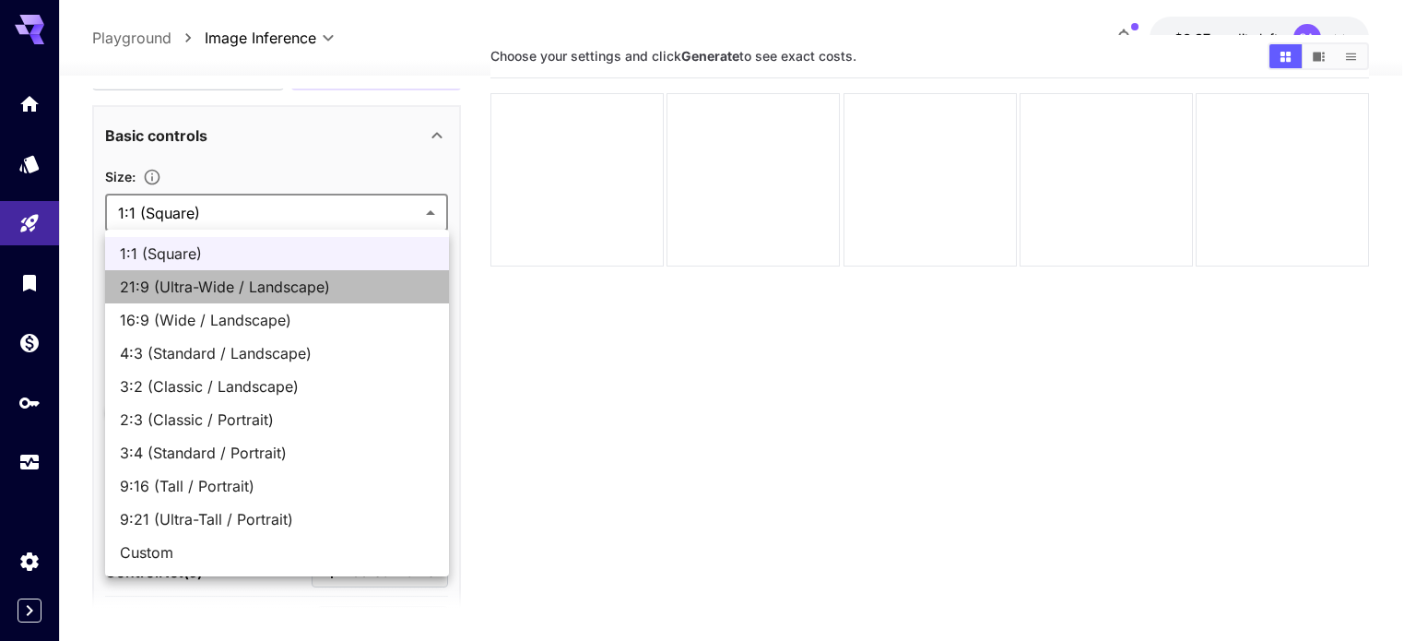
click at [299, 282] on span "21:9 (Ultra-Wide / Landscape)" at bounding box center [277, 287] width 314 height 22
type input "**********"
type input "****"
type input "***"
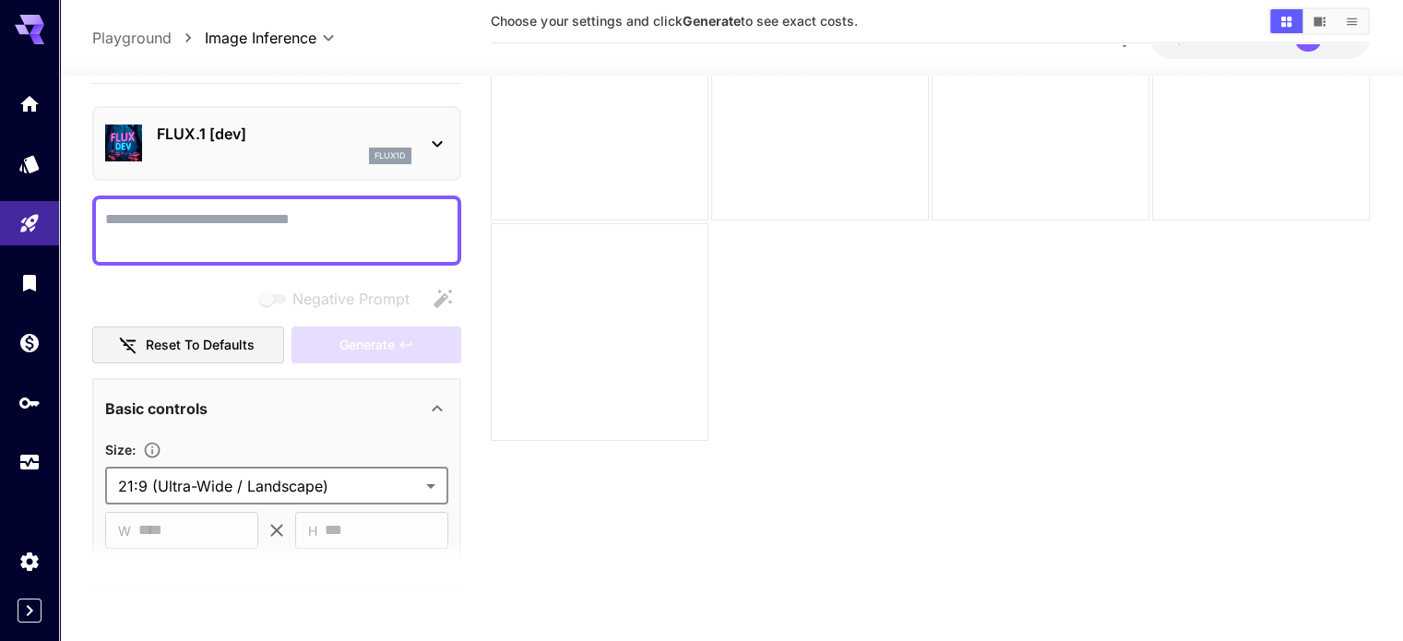
scroll to position [73, 0]
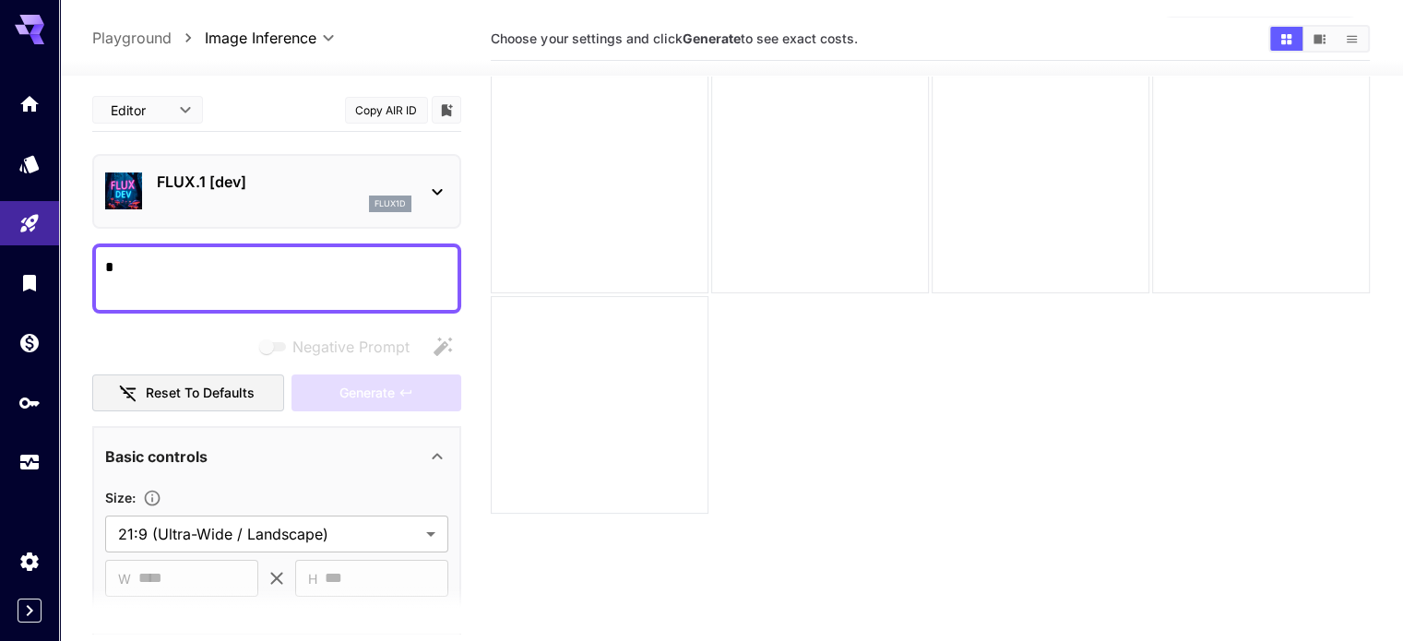
paste textarea "**********"
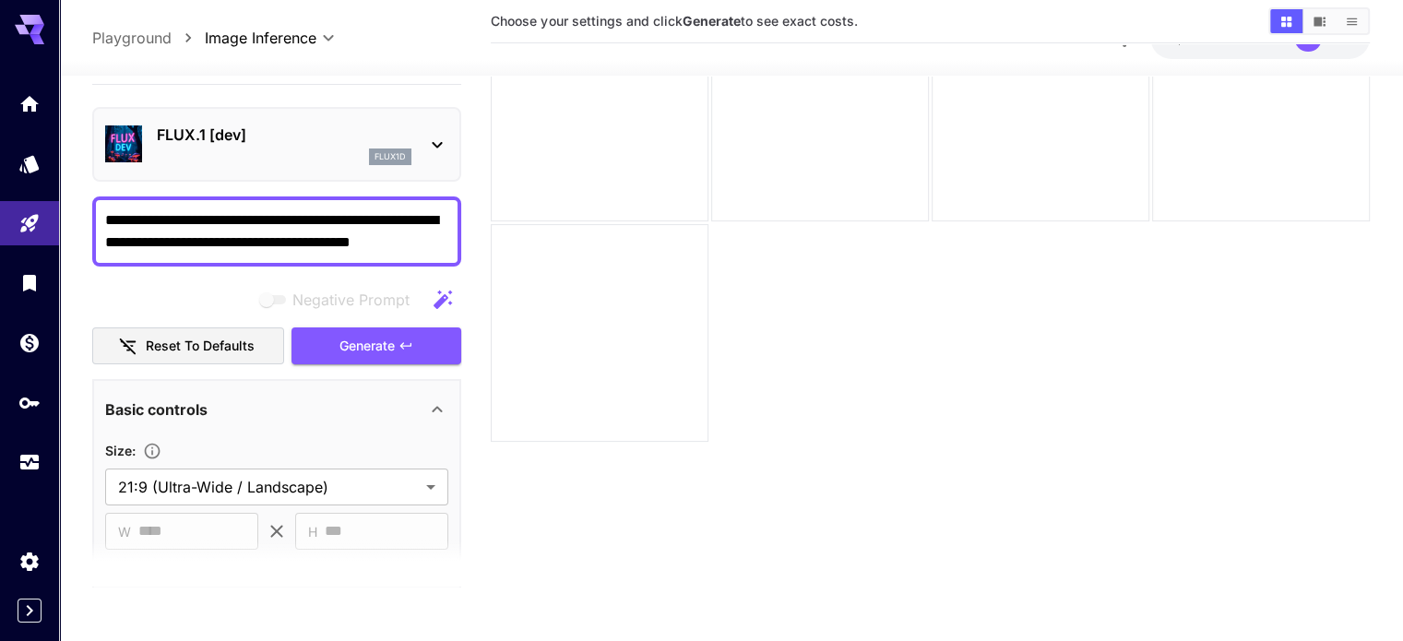
scroll to position [0, 0]
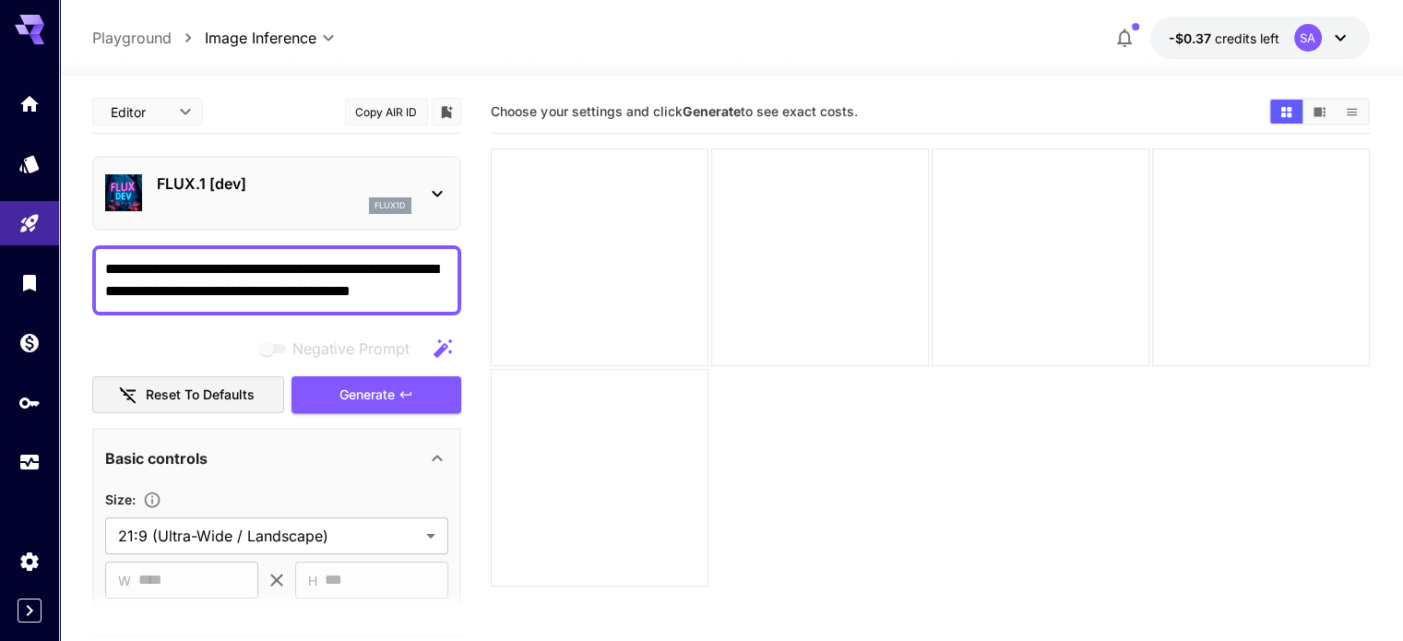
type textarea "**********"
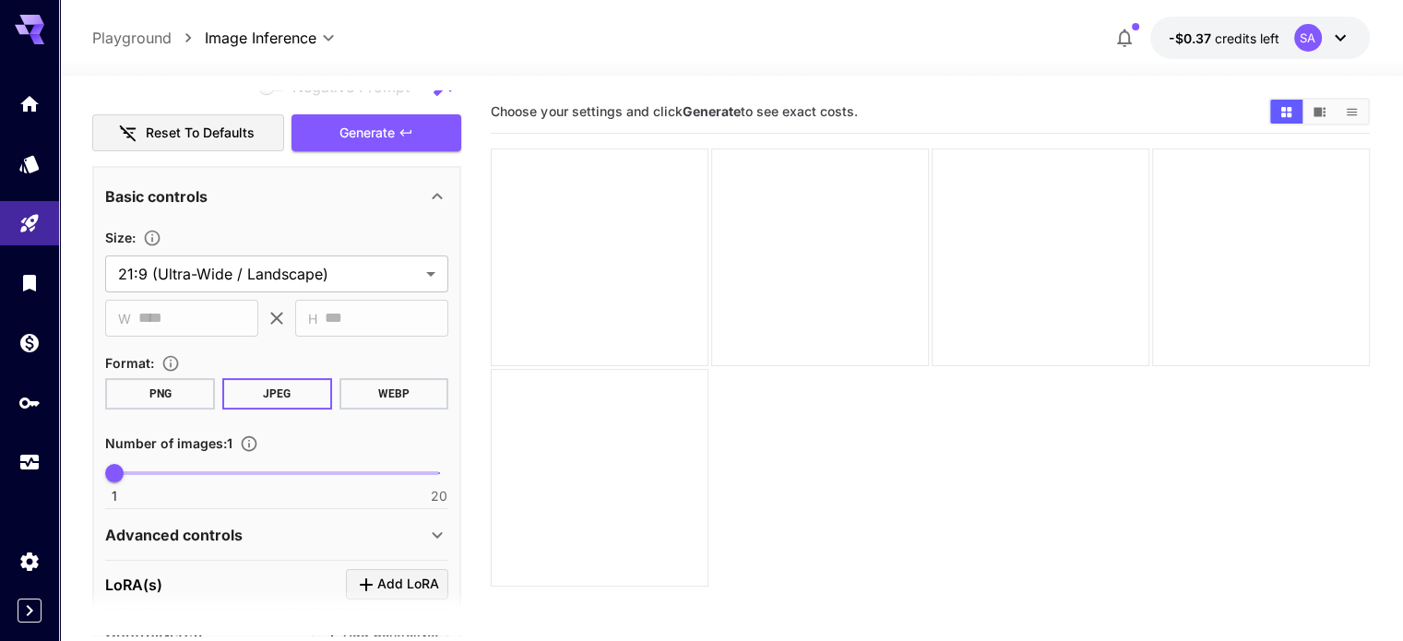
scroll to position [247, 0]
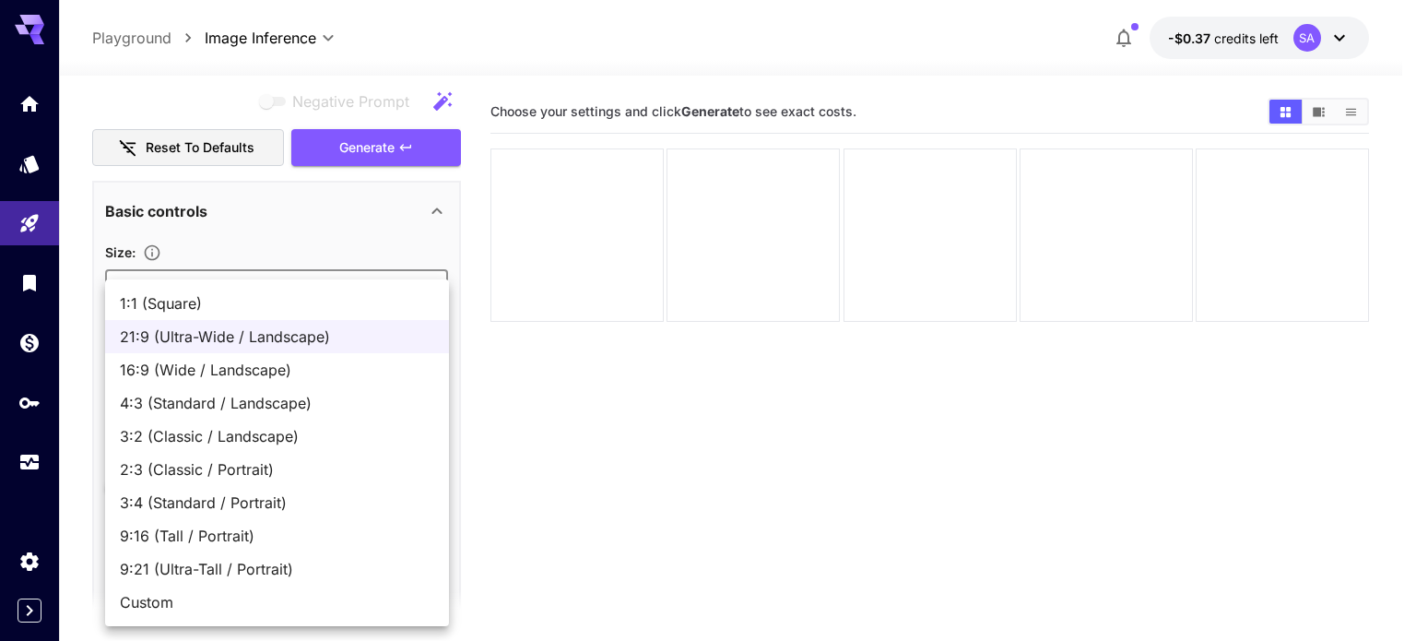
click at [169, 276] on body "**********" at bounding box center [708, 393] width 1416 height 787
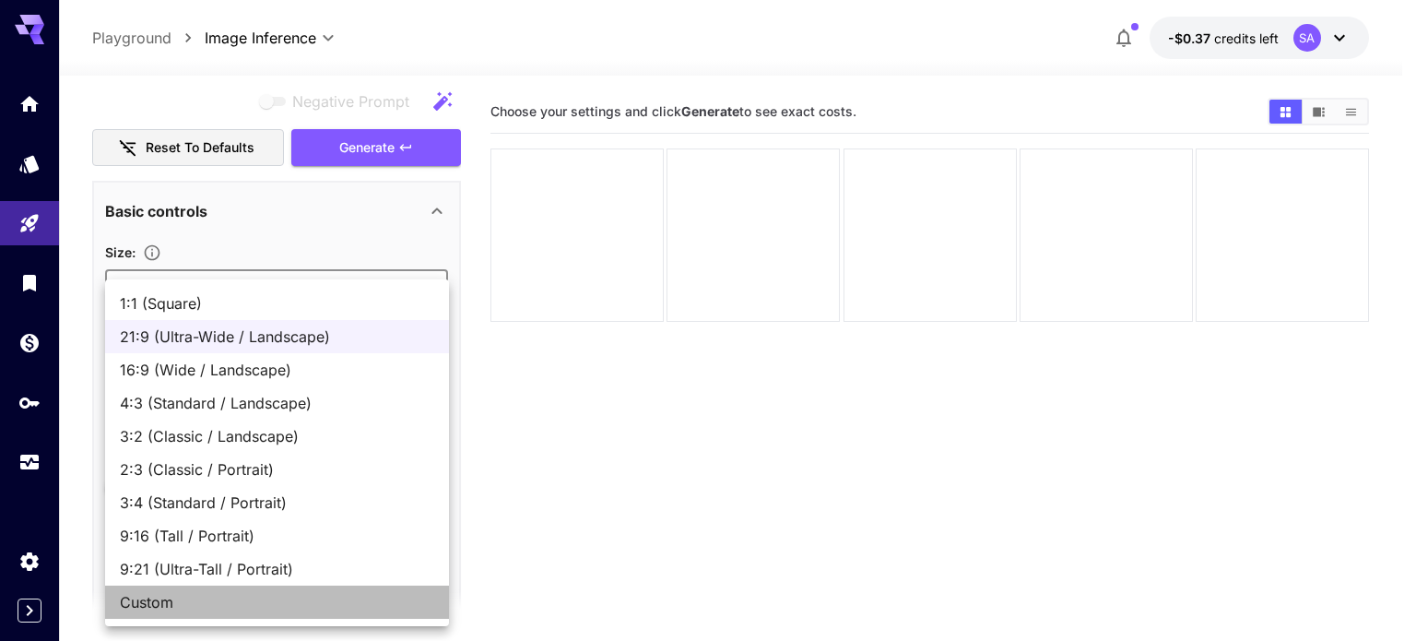
click at [198, 593] on span "Custom" at bounding box center [277, 602] width 314 height 22
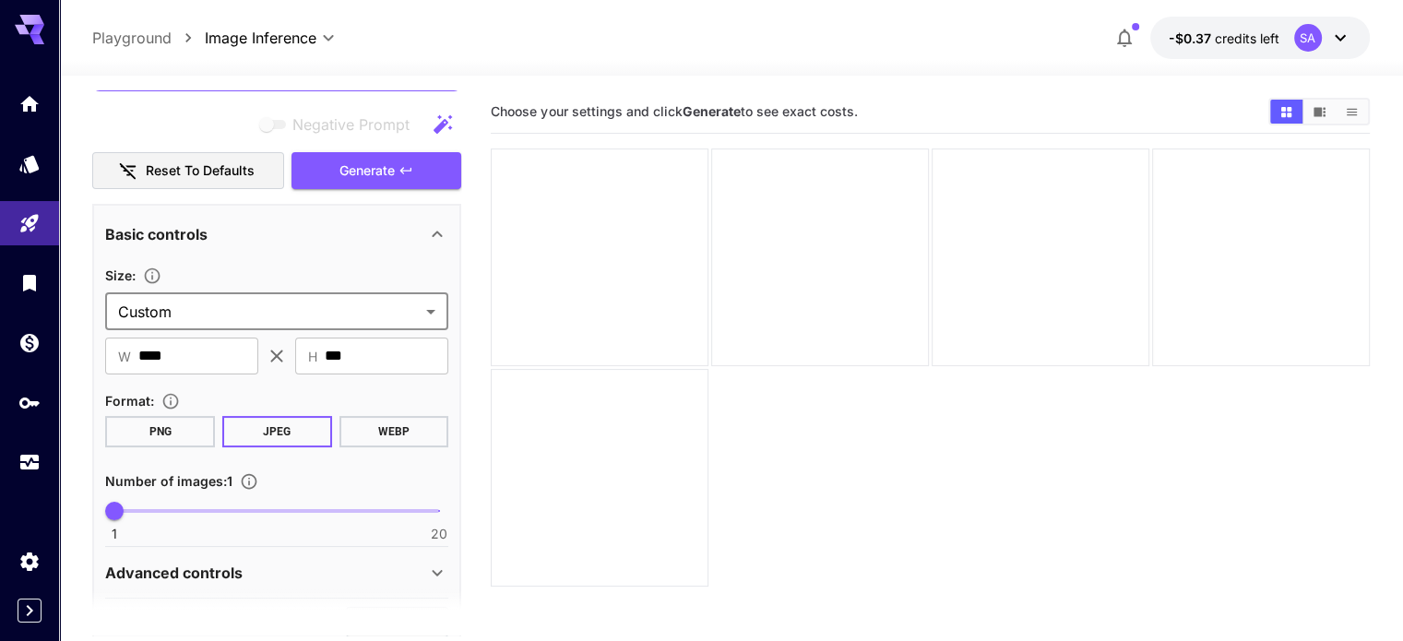
scroll to position [189, 0]
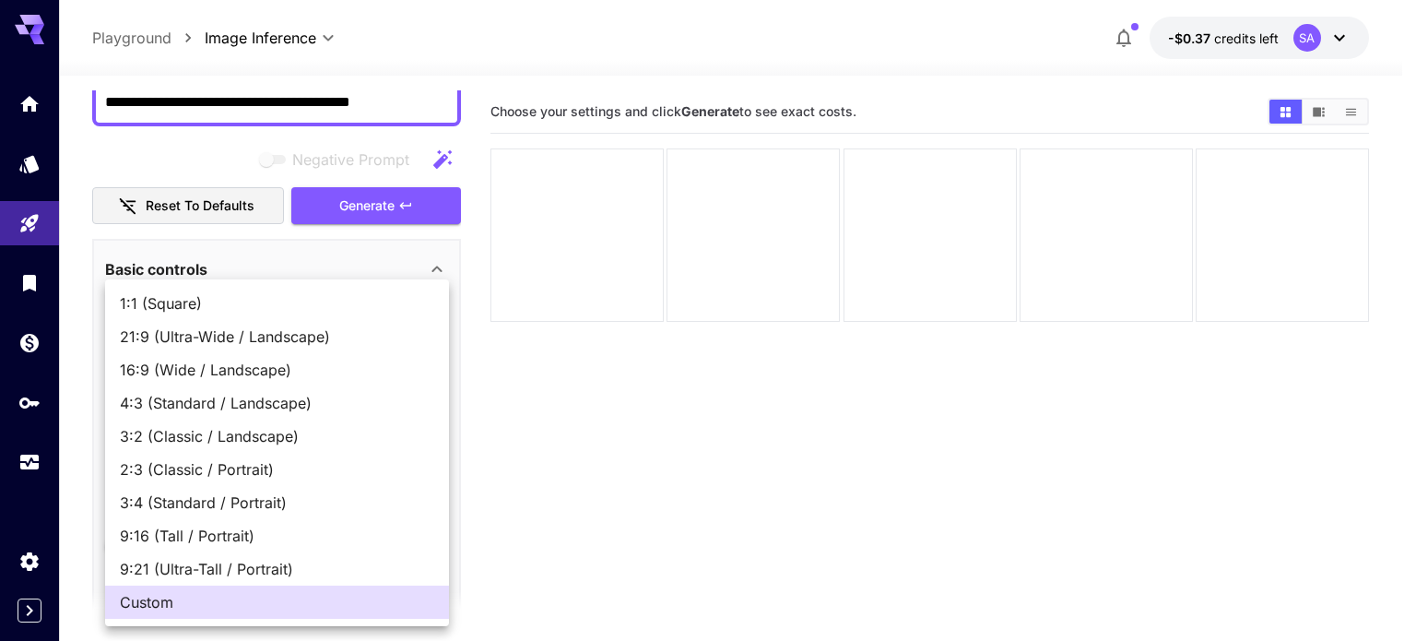
click at [256, 347] on body "**********" at bounding box center [708, 393] width 1416 height 787
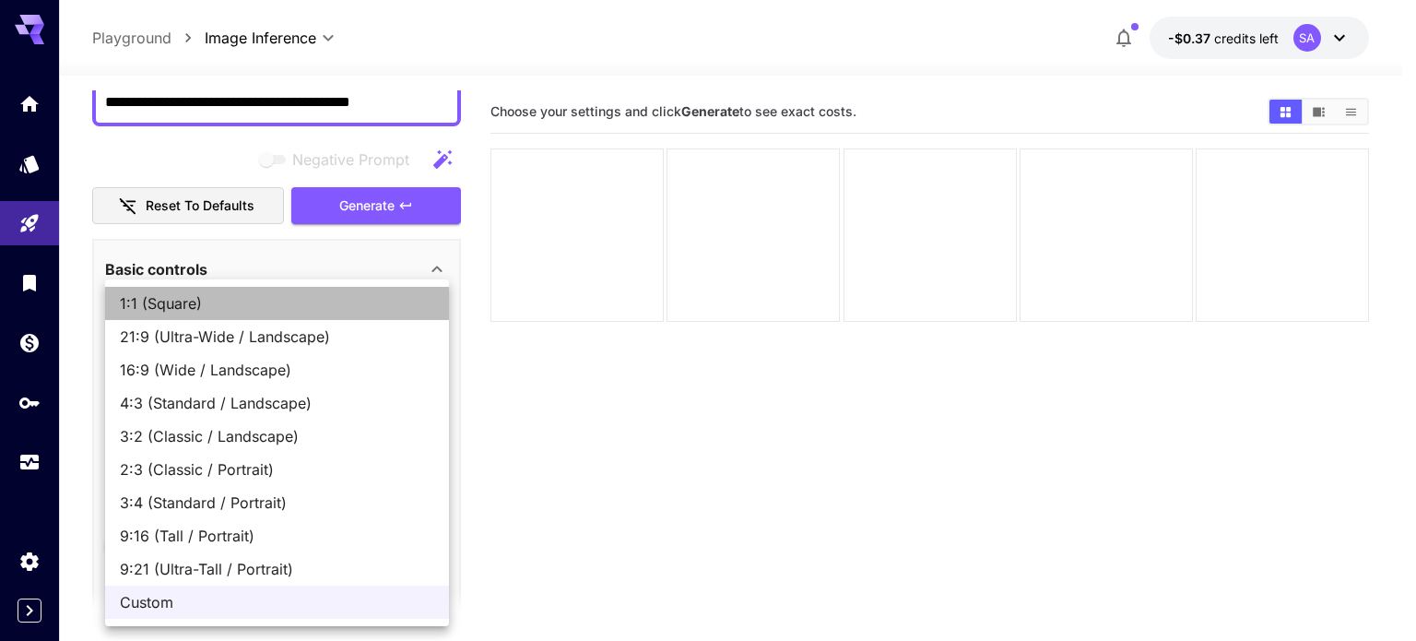
click at [172, 302] on span "1:1 (Square)" at bounding box center [277, 303] width 314 height 22
type input "**********"
type input "****"
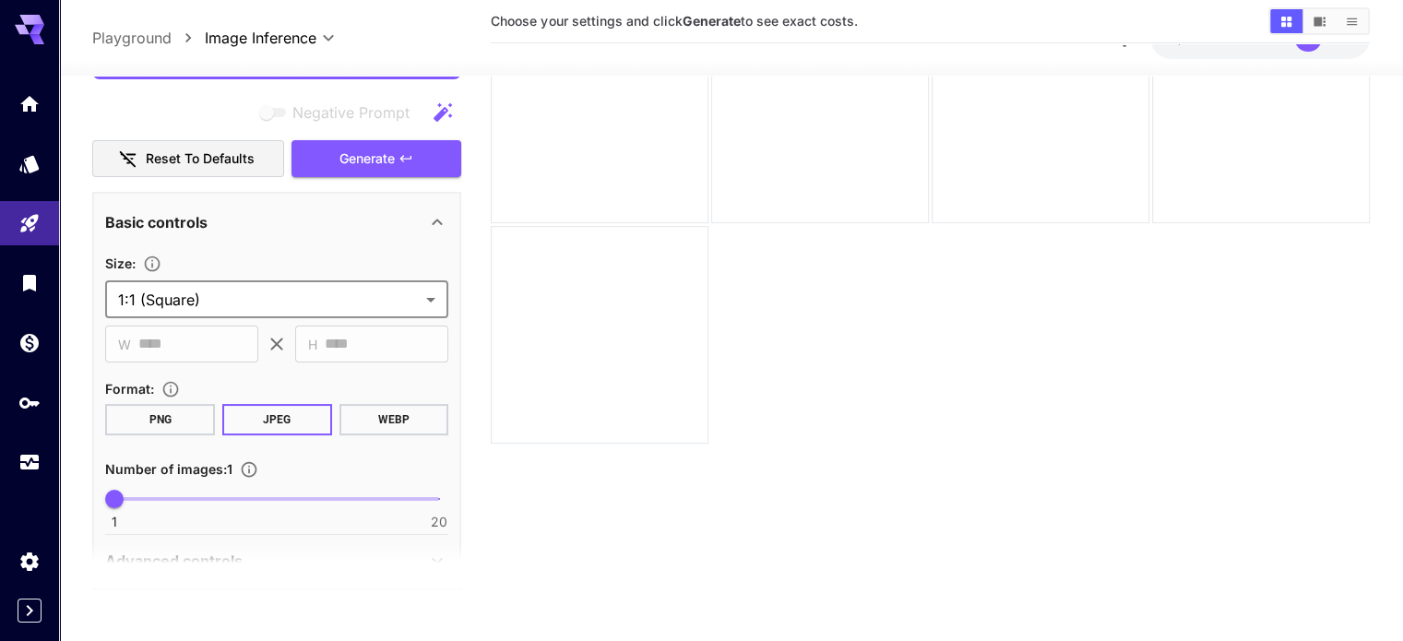
scroll to position [0, 0]
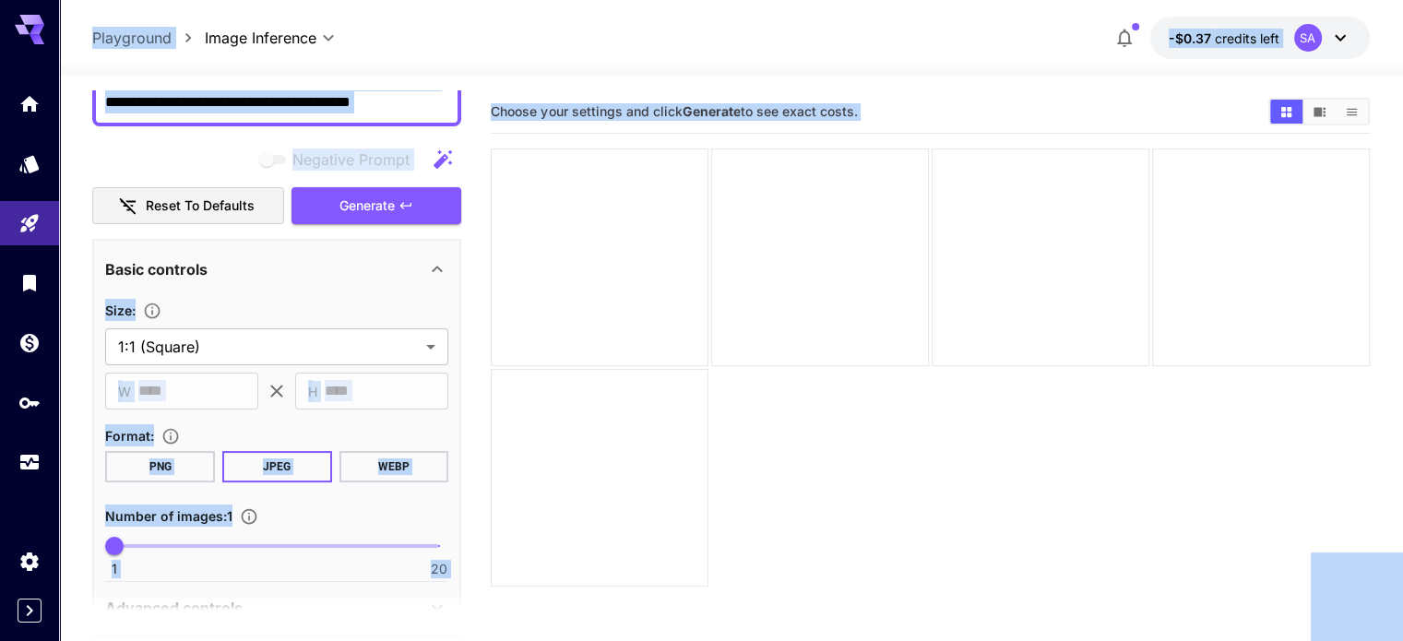
click at [706, 472] on section "Choose your settings and click Generate to see exact costs." at bounding box center [930, 410] width 878 height 641
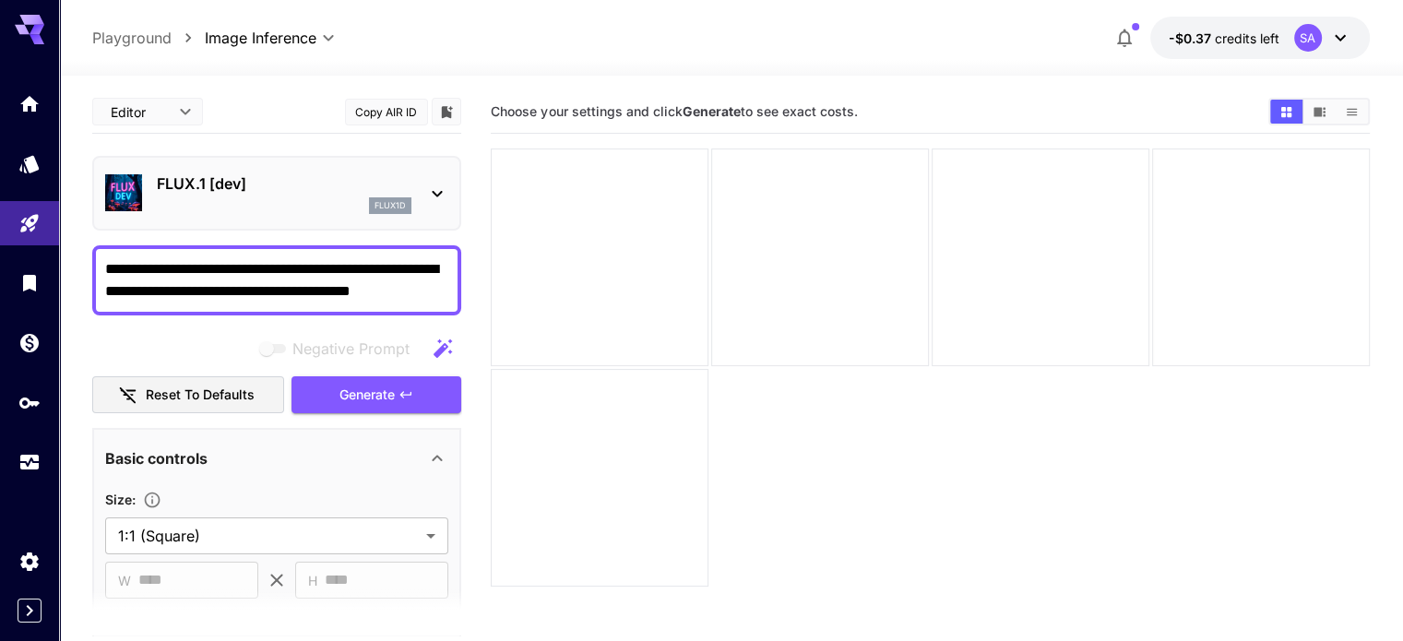
click at [662, 481] on section "Choose your settings and click Generate to see exact costs." at bounding box center [930, 410] width 878 height 641
click at [392, 407] on button "Generate" at bounding box center [376, 395] width 170 height 38
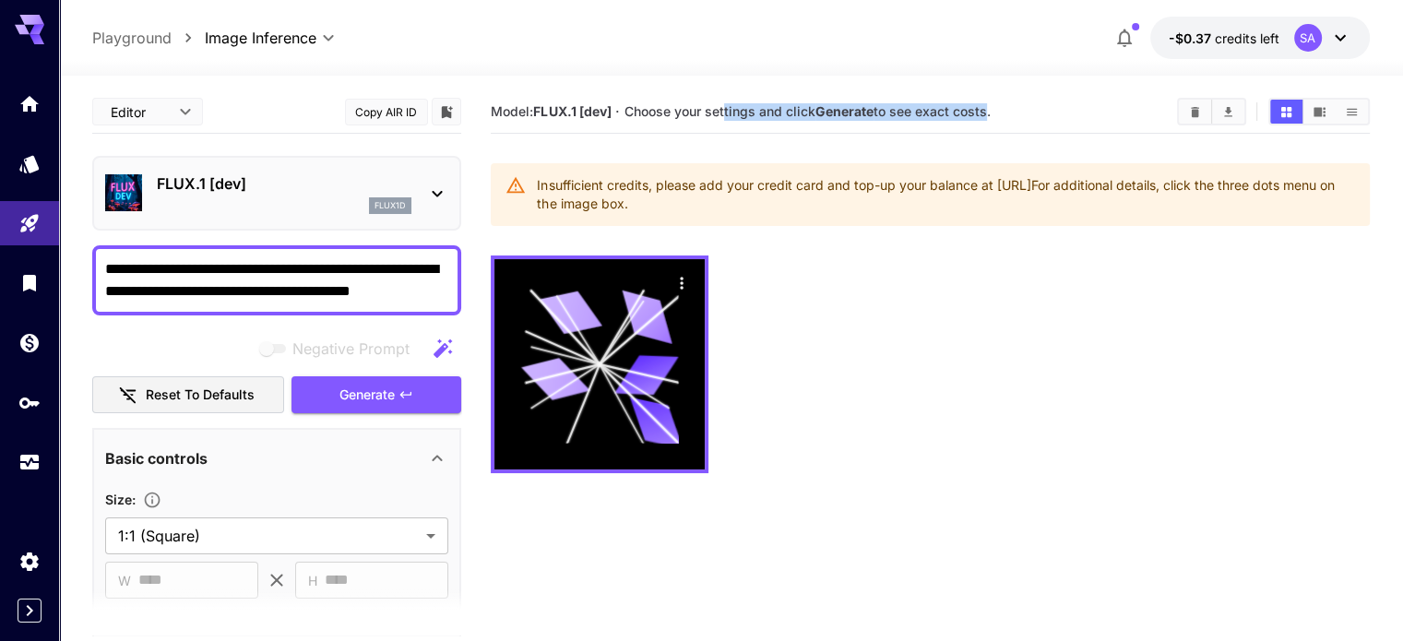
drag, startPoint x: 728, startPoint y: 121, endPoint x: 988, endPoint y: 124, distance: 260.1
click at [988, 124] on div "Model: FLUX.1 [dev] · Choose your settings and click Generate to see exact cost…" at bounding box center [930, 112] width 878 height 28
click at [930, 379] on div at bounding box center [930, 364] width 878 height 218
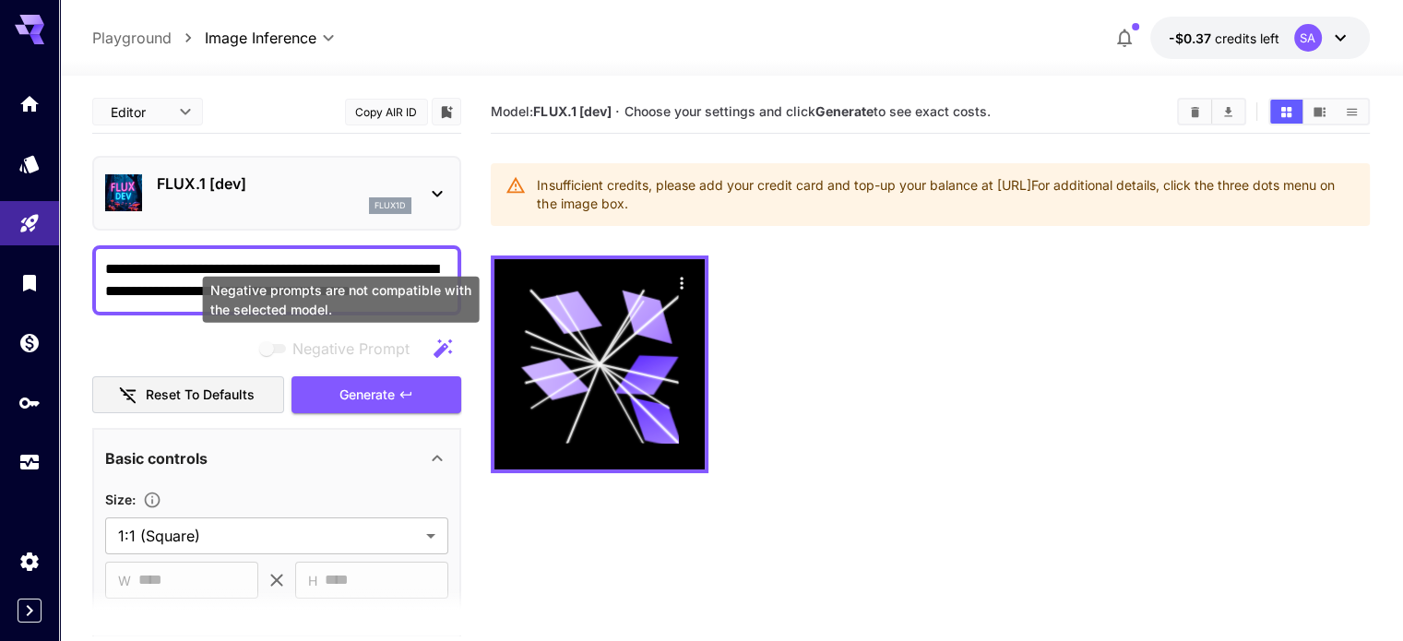
click at [266, 344] on span "Negative prompts are not compatible with the selected model." at bounding box center [274, 348] width 24 height 9
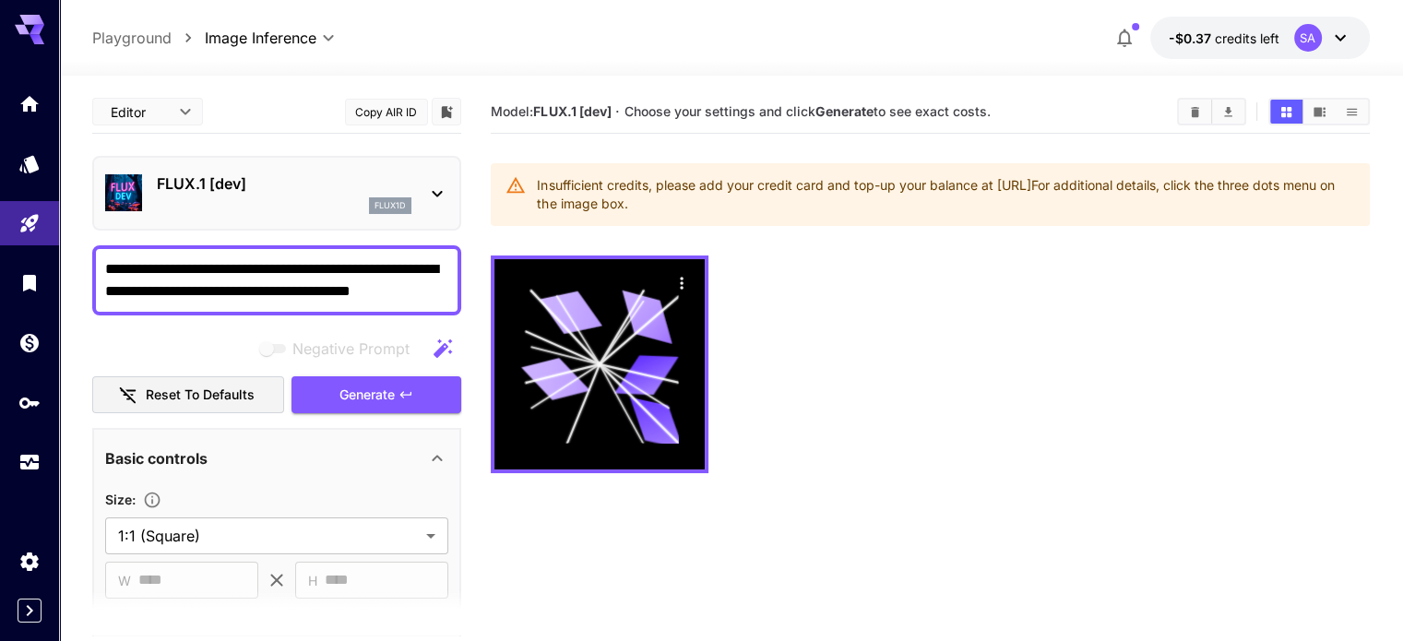
click at [829, 423] on div at bounding box center [930, 364] width 878 height 218
